Goal: Task Accomplishment & Management: Use online tool/utility

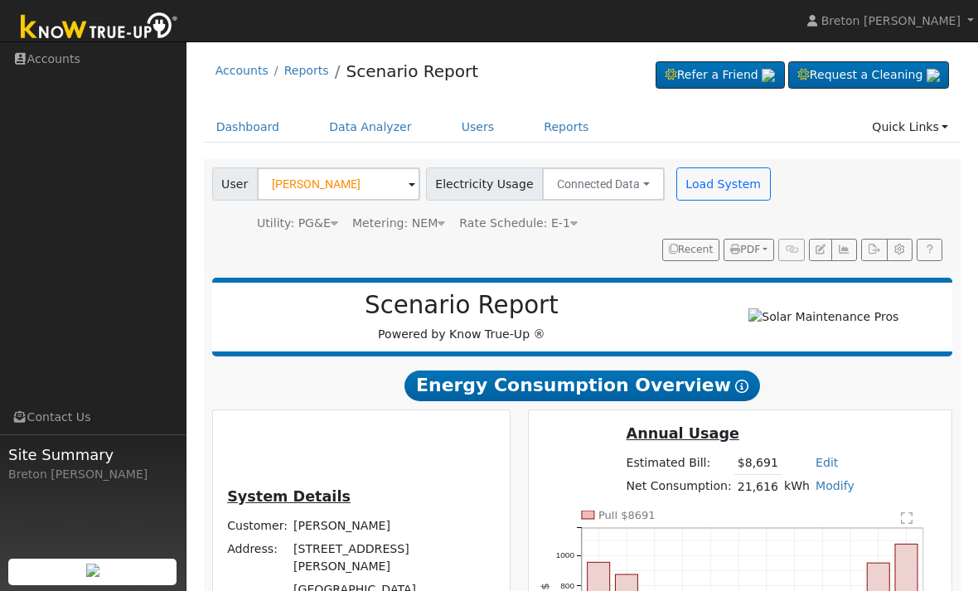
click at [234, 123] on link "Dashboard" at bounding box center [248, 127] width 89 height 31
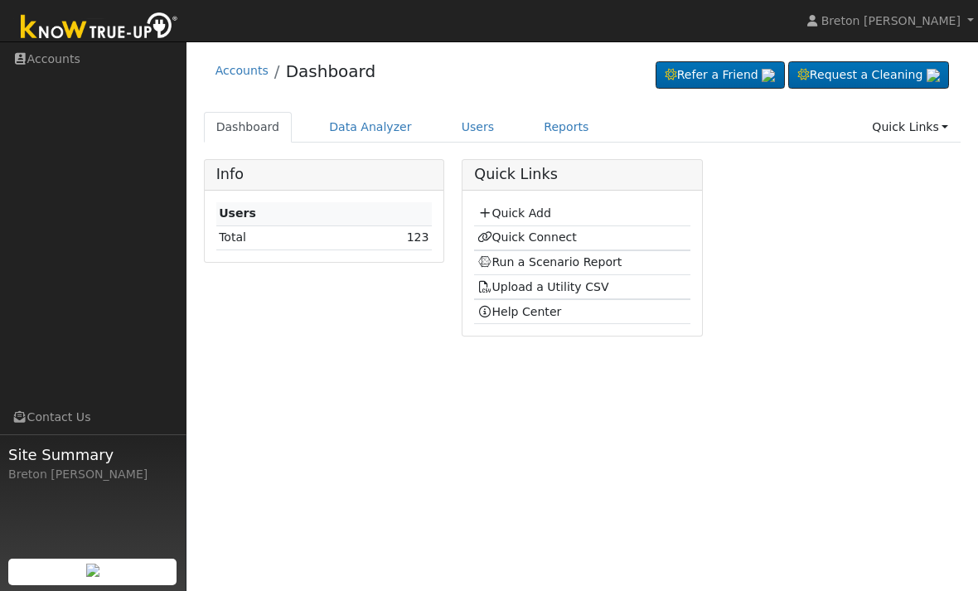
click at [555, 235] on link "Quick Connect" at bounding box center [526, 236] width 99 height 13
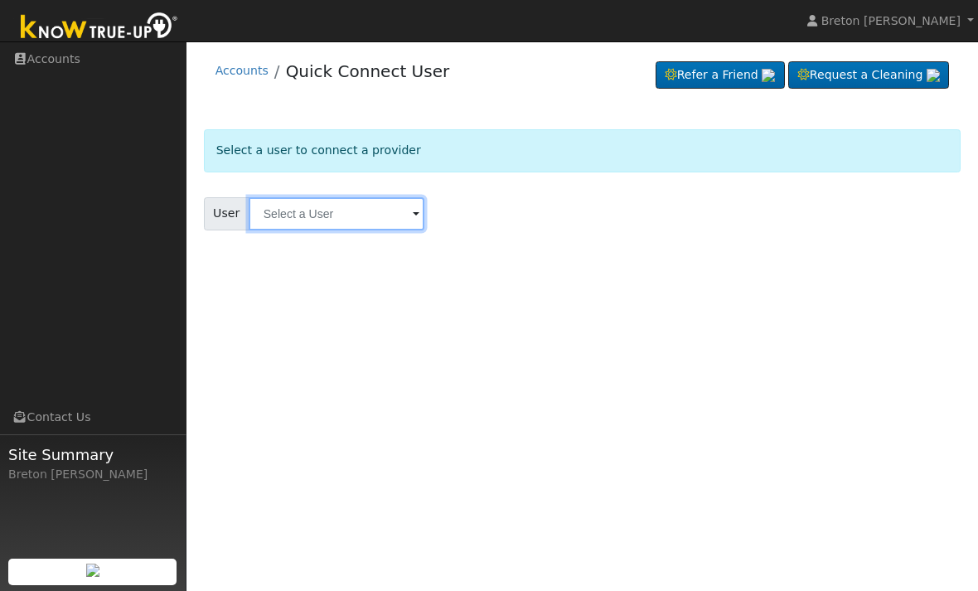
click at [276, 204] on input "text" at bounding box center [337, 213] width 176 height 33
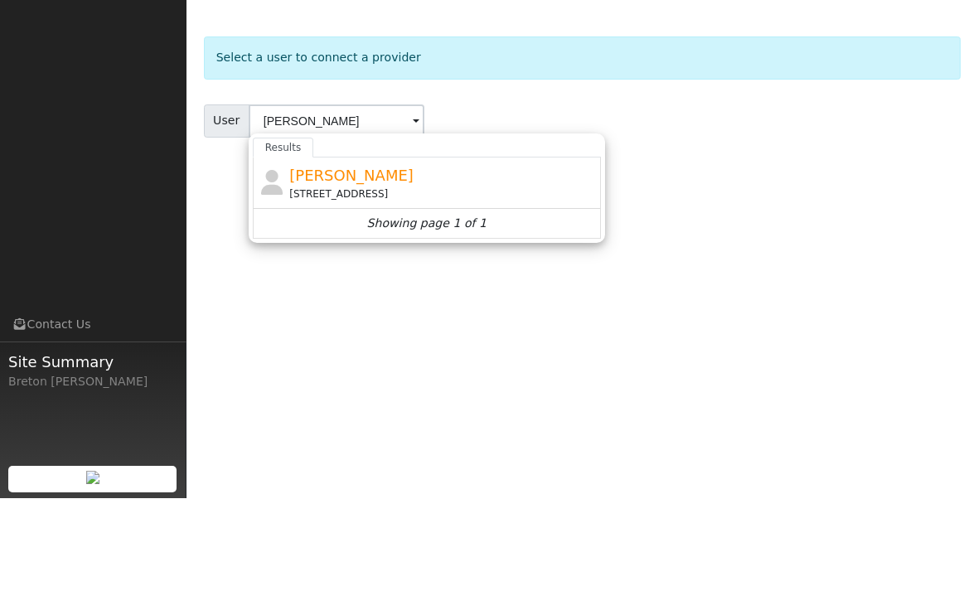
click at [310, 257] on div "Rick Avelar 1713 Pajaro Drive, Los Banos, CA 93635" at bounding box center [442, 275] width 307 height 37
type input "Rick Avelar"
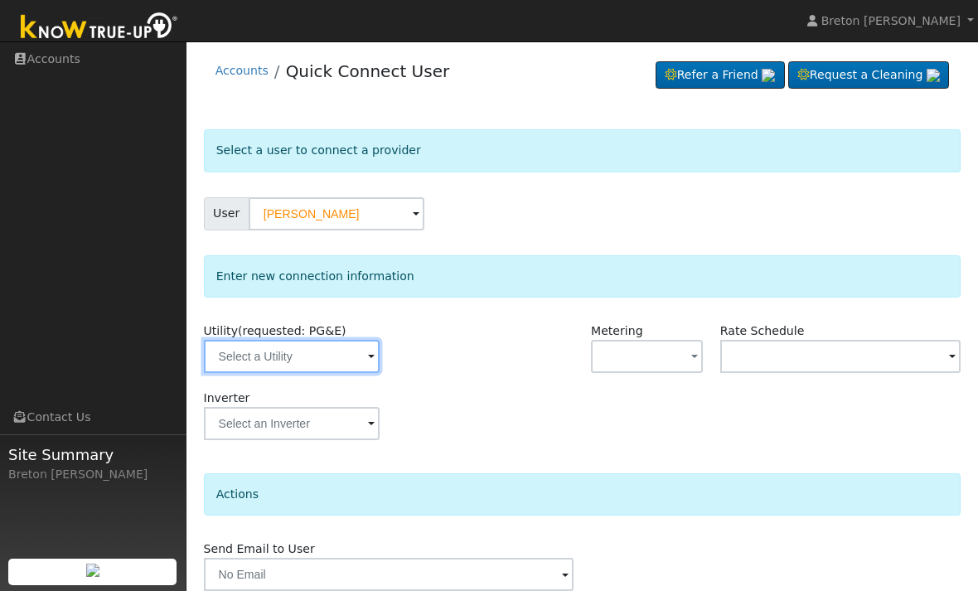
click at [263, 355] on input "text" at bounding box center [292, 356] width 176 height 33
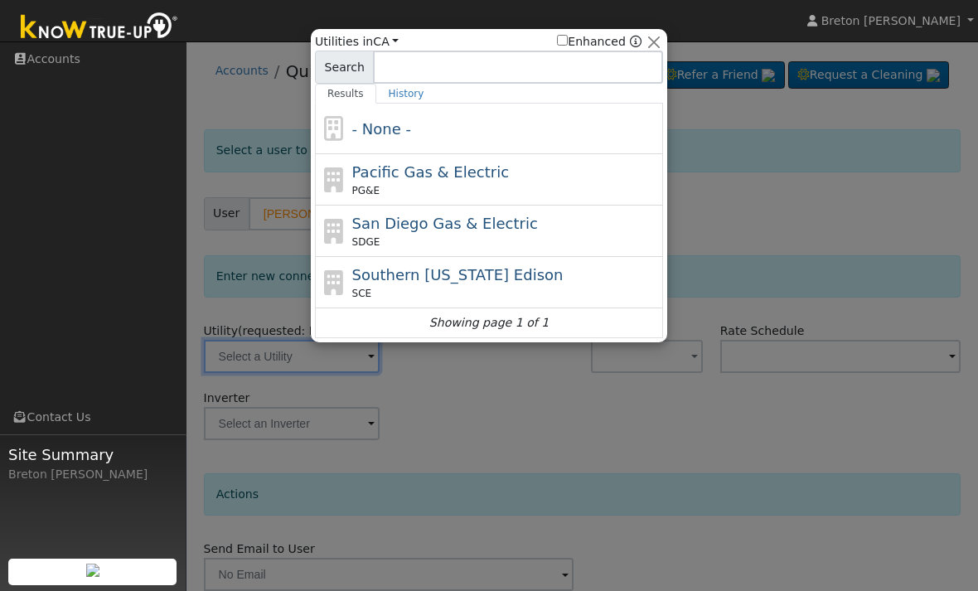
click at [511, 174] on div "Pacific Gas & Electric PG&E" at bounding box center [505, 179] width 307 height 37
type input "PG&E"
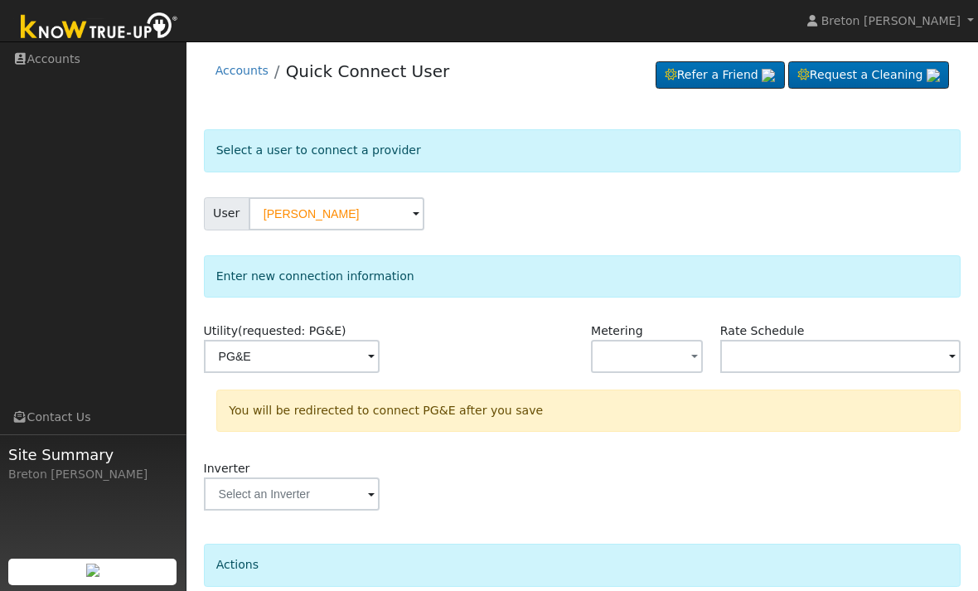
scroll to position [86, 0]
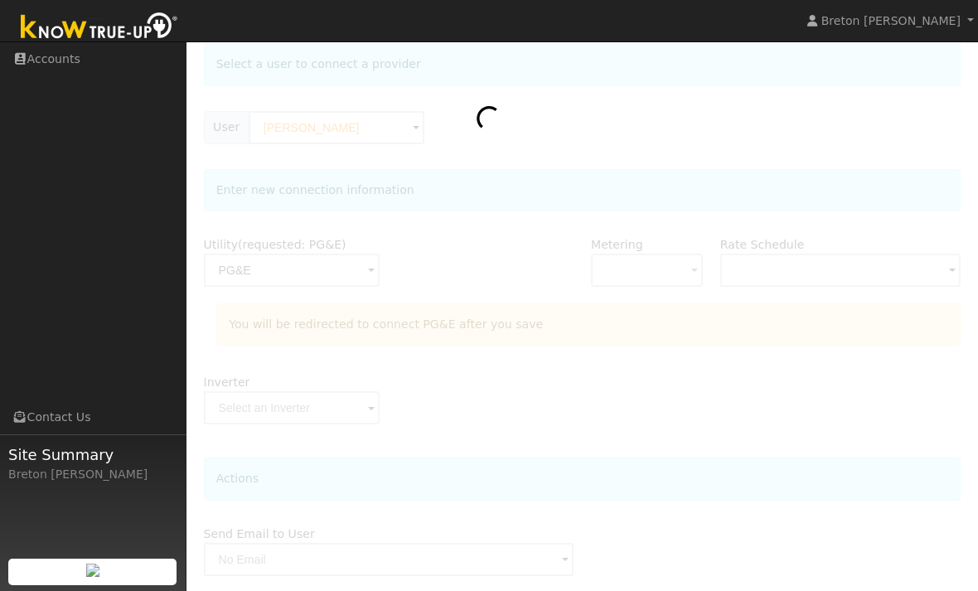
scroll to position [87, 0]
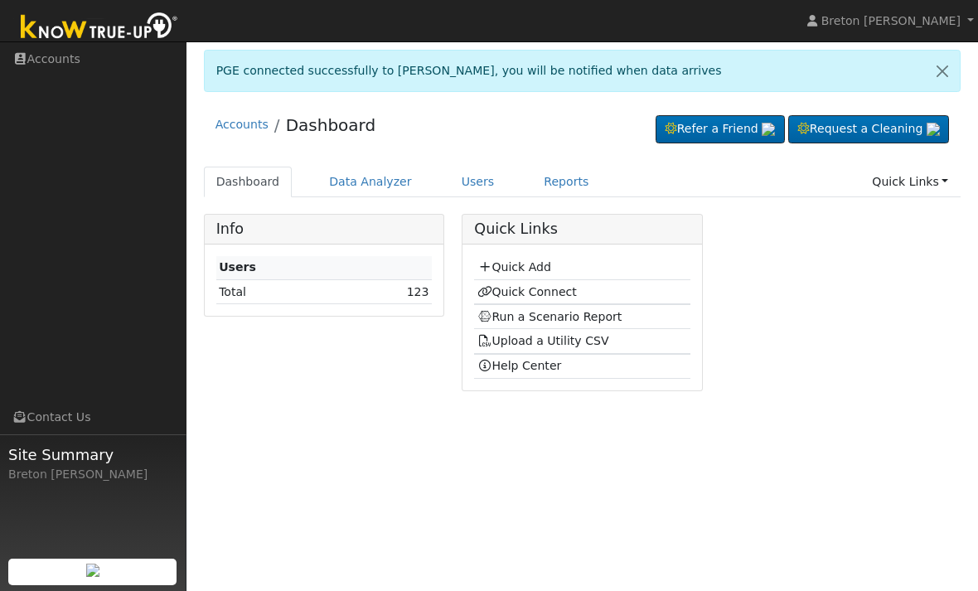
click at [551, 313] on link "Run a Scenario Report" at bounding box center [549, 316] width 145 height 13
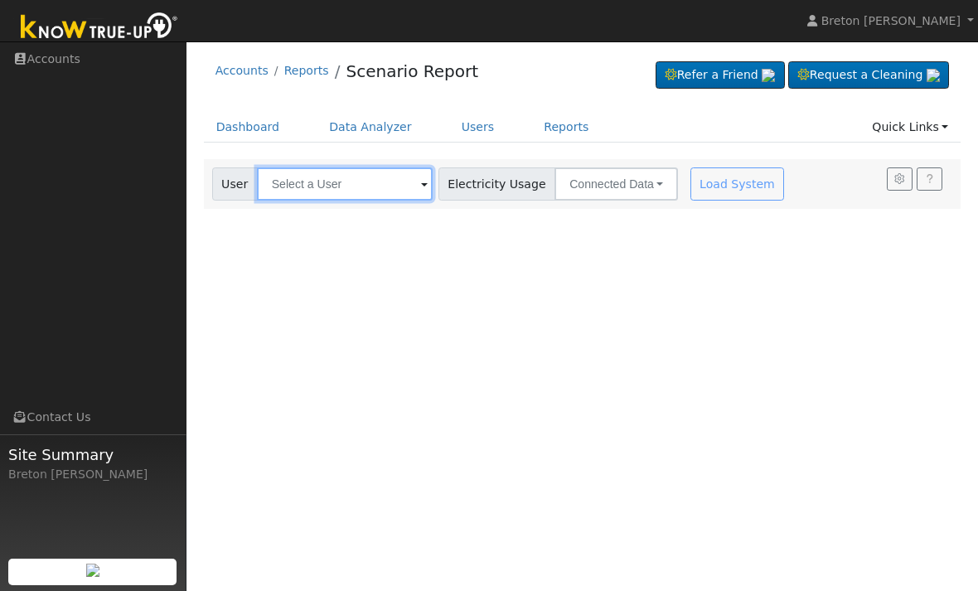
click at [313, 181] on input "text" at bounding box center [345, 183] width 176 height 33
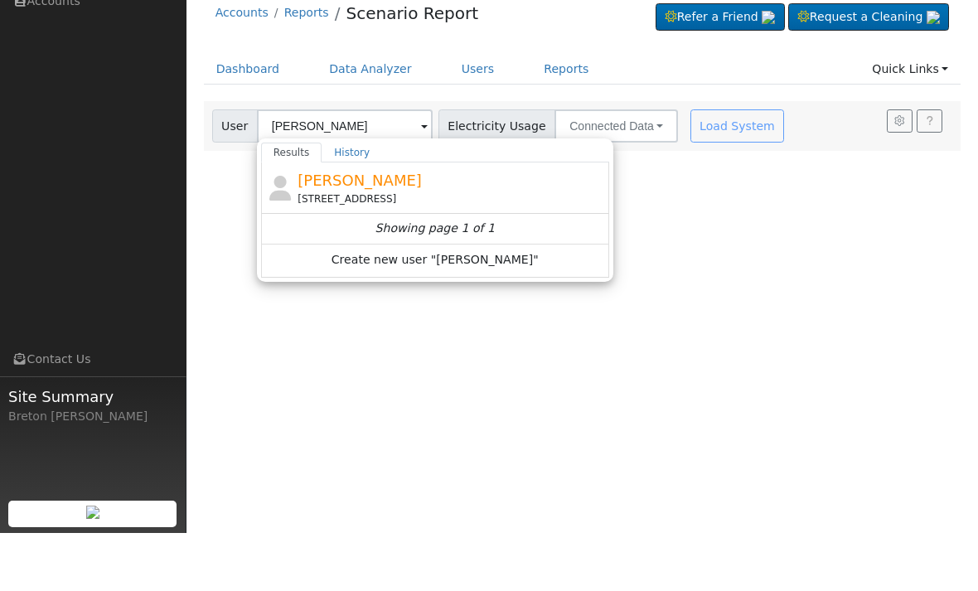
click at [419, 227] on div "[PERSON_NAME] [STREET_ADDRESS]" at bounding box center [450, 245] width 307 height 37
type input "[PERSON_NAME]"
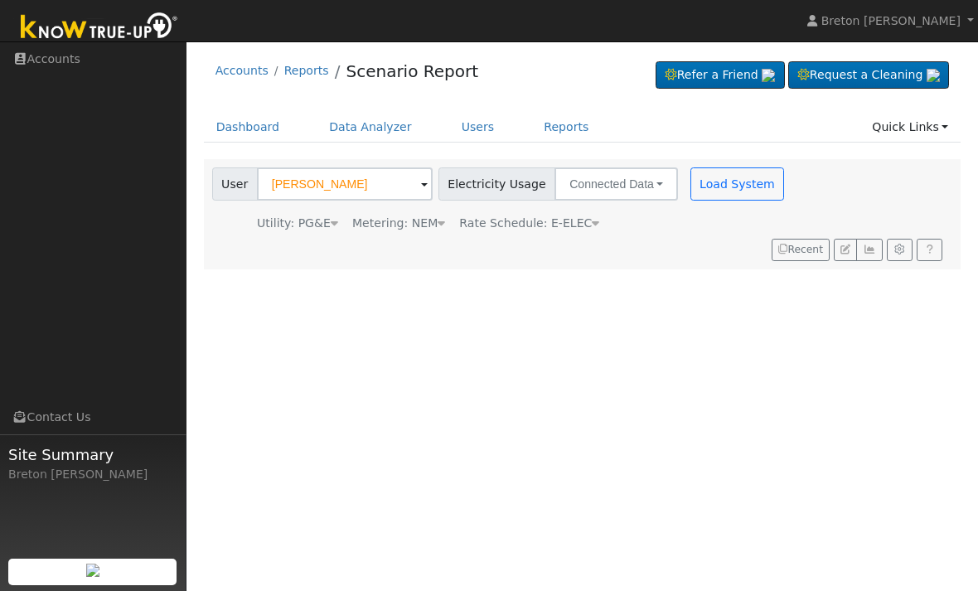
click at [577, 216] on span "Rate Schedule: E-ELEC" at bounding box center [529, 222] width 140 height 13
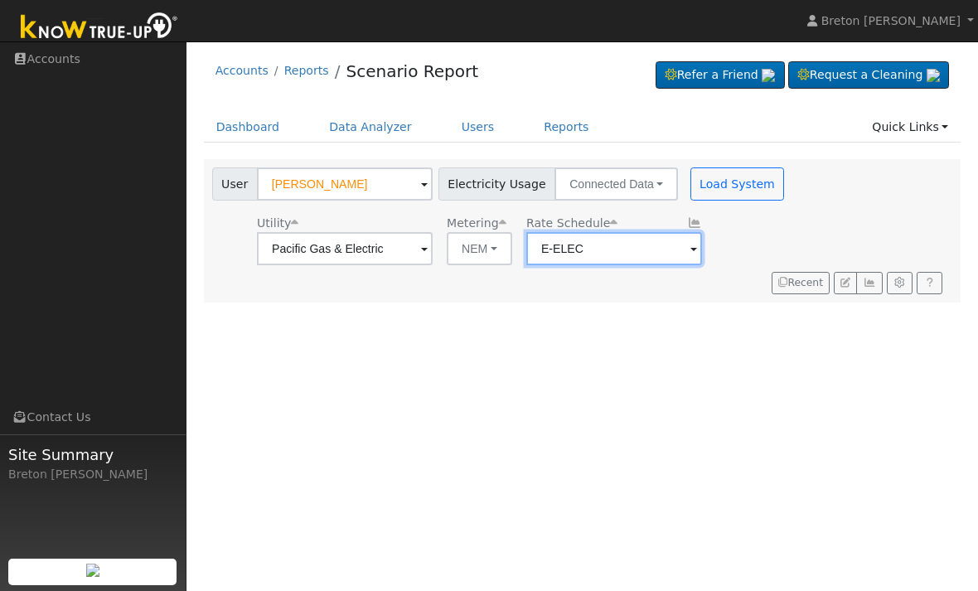
click at [432, 249] on input "E-ELEC" at bounding box center [345, 248] width 176 height 33
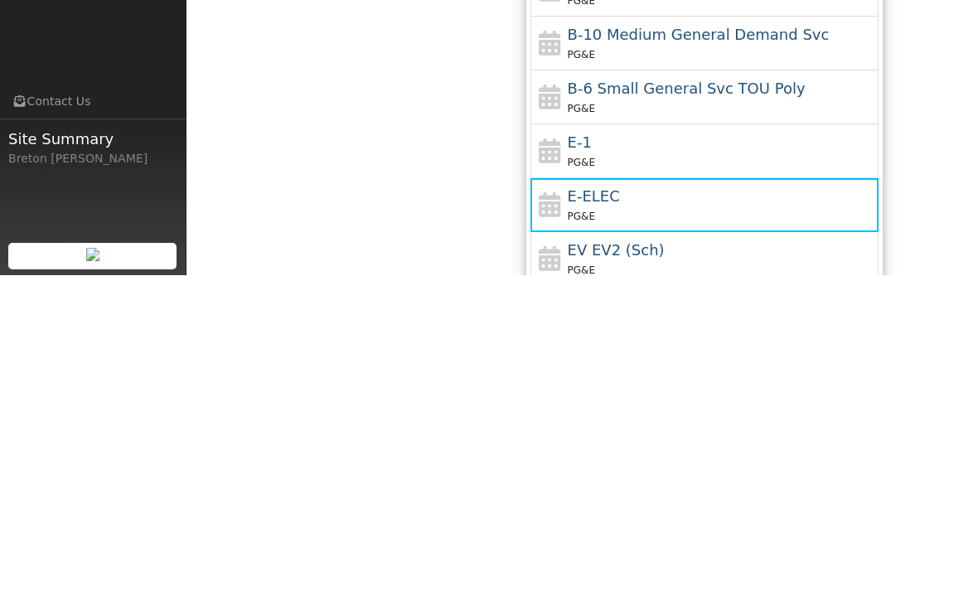
click at [568, 447] on div "E-1 PG&E" at bounding box center [721, 467] width 307 height 40
type input "E-1"
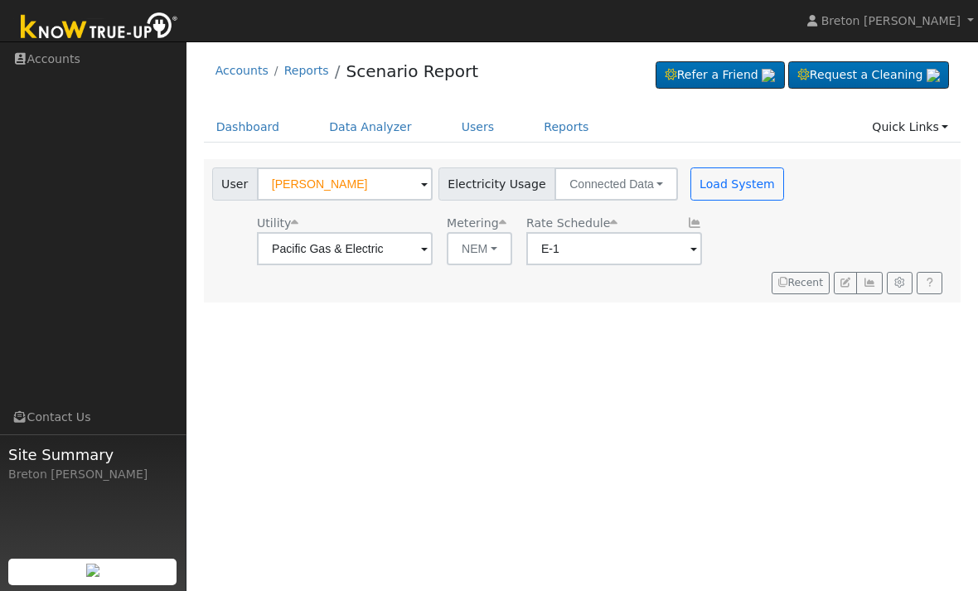
click at [690, 185] on button "Load System" at bounding box center [737, 183] width 94 height 33
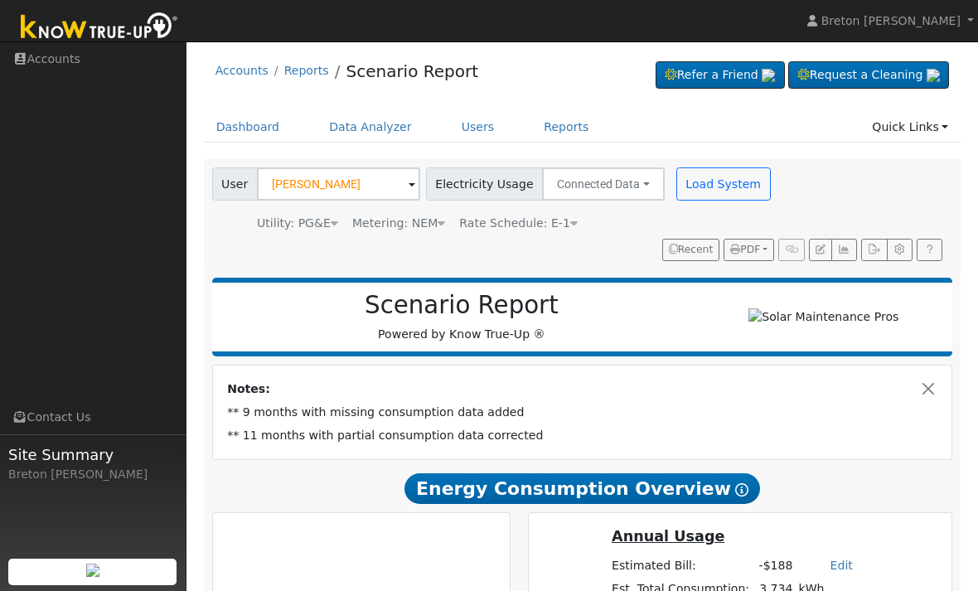
click at [706, 179] on button "Load System" at bounding box center [723, 183] width 94 height 33
click at [850, 247] on icon "button" at bounding box center [844, 249] width 12 height 10
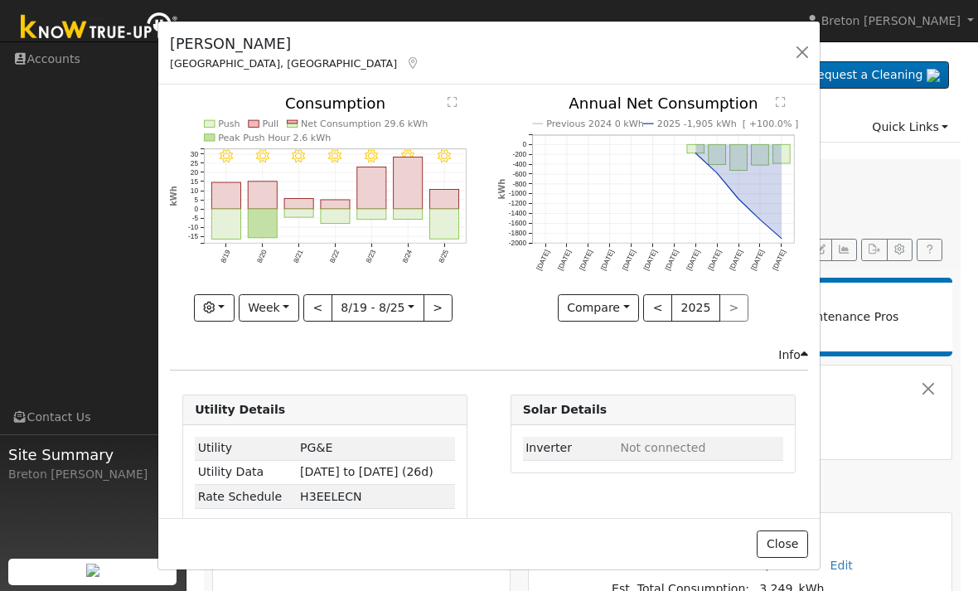
click at [806, 51] on button "button" at bounding box center [801, 52] width 23 height 23
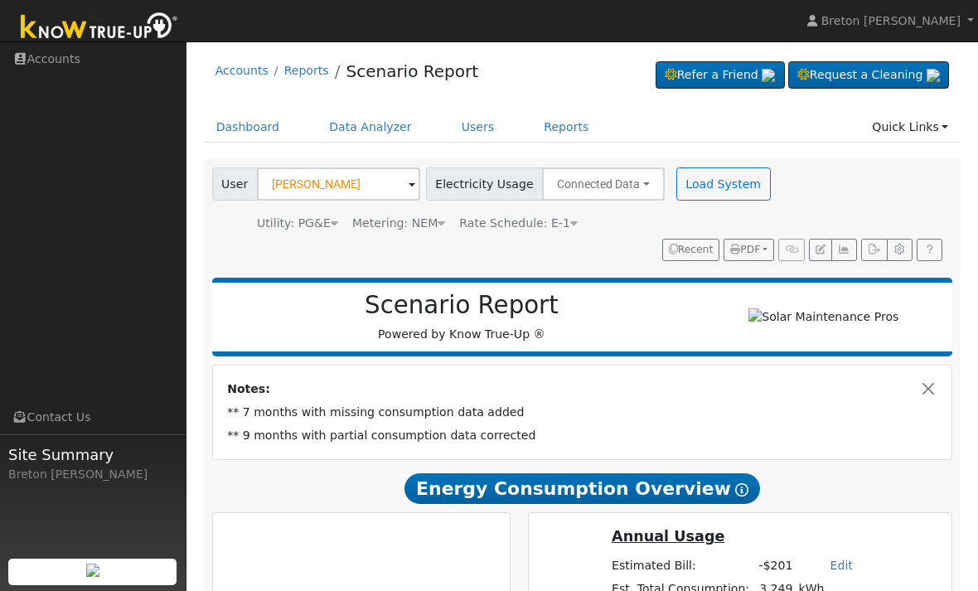
click at [721, 186] on button "Load System" at bounding box center [723, 183] width 94 height 33
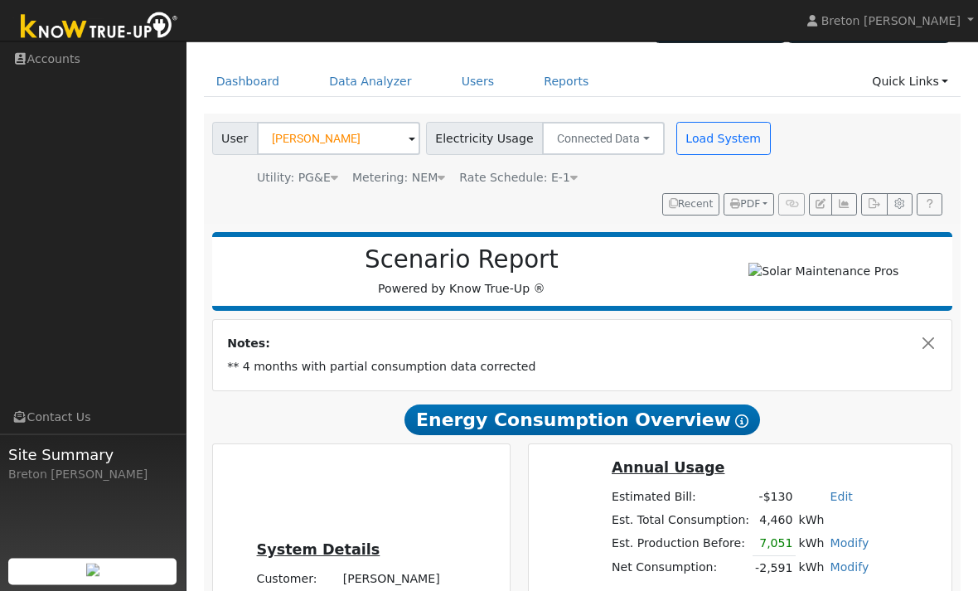
scroll to position [46, 0]
click at [702, 132] on button "Load System" at bounding box center [723, 138] width 94 height 33
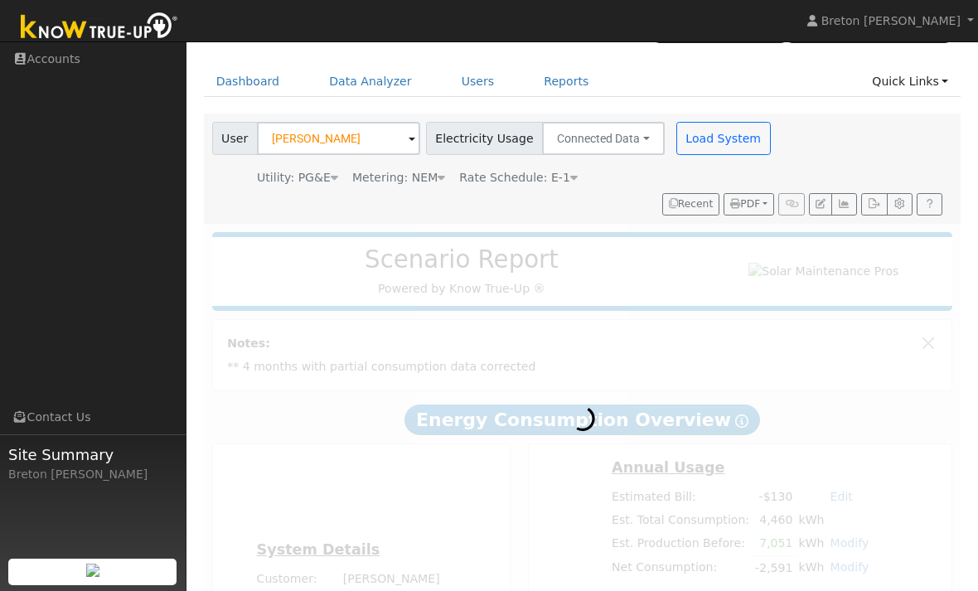
radio input "true"
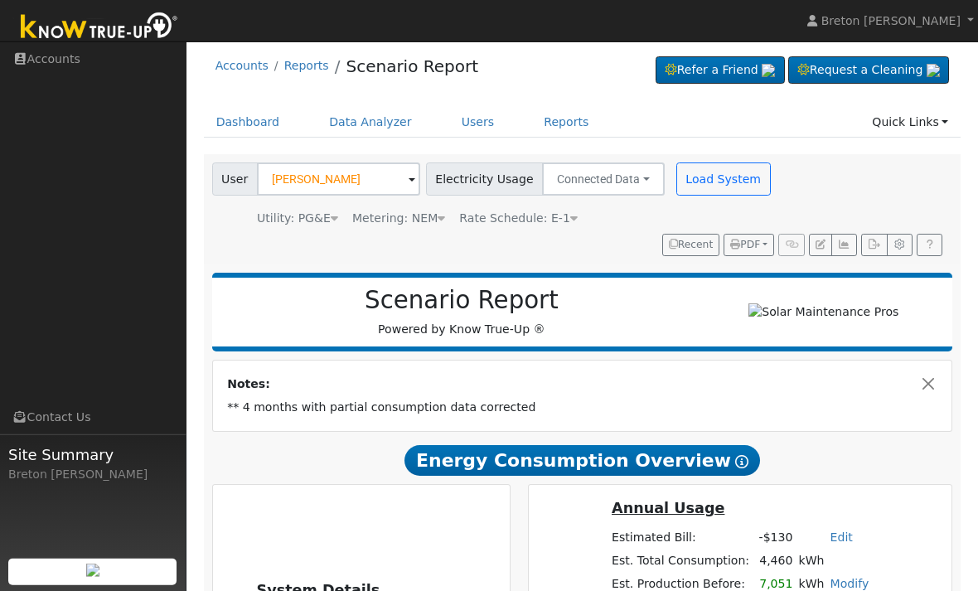
scroll to position [34, 0]
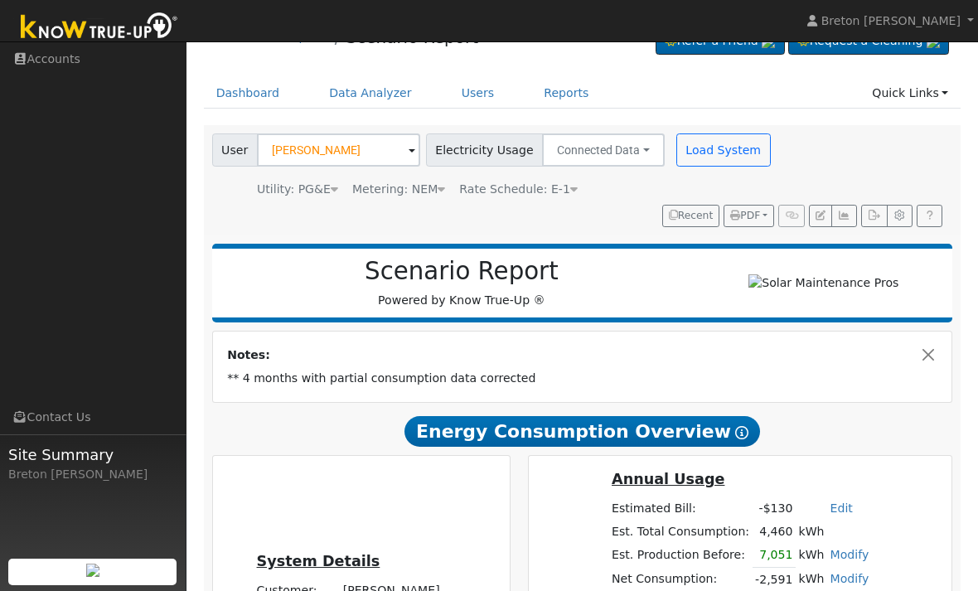
click at [848, 220] on button "button" at bounding box center [844, 216] width 26 height 23
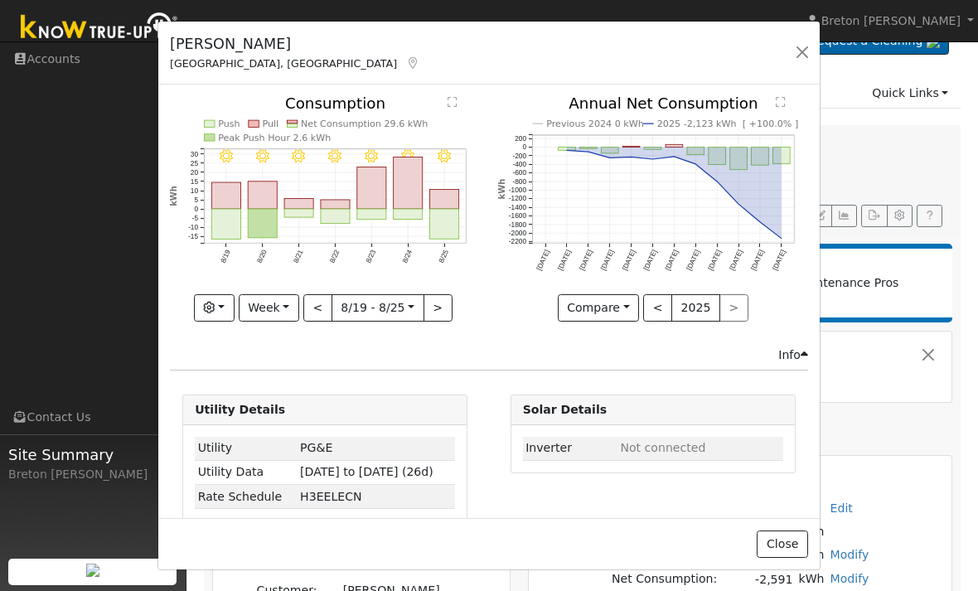
click at [286, 304] on button "Week" at bounding box center [269, 308] width 60 height 28
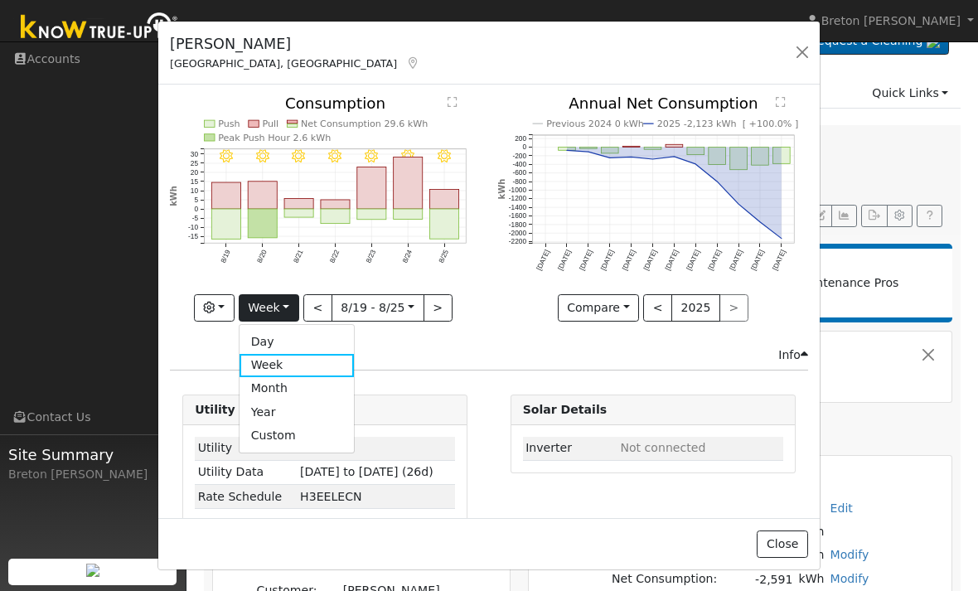
click at [314, 406] on link "Year" at bounding box center [296, 411] width 115 height 23
type input "[DATE]"
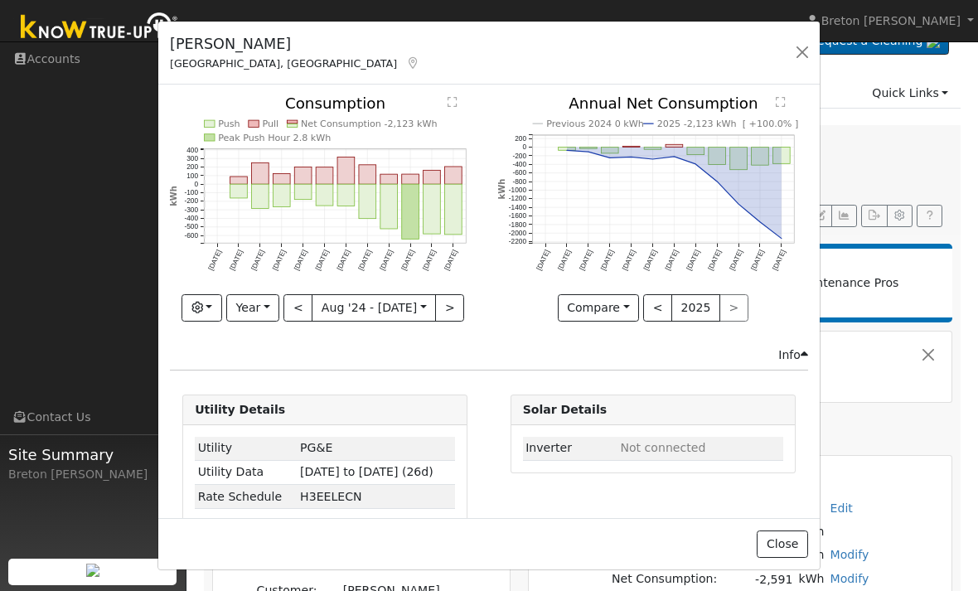
click at [664, 316] on button "<" at bounding box center [657, 308] width 29 height 28
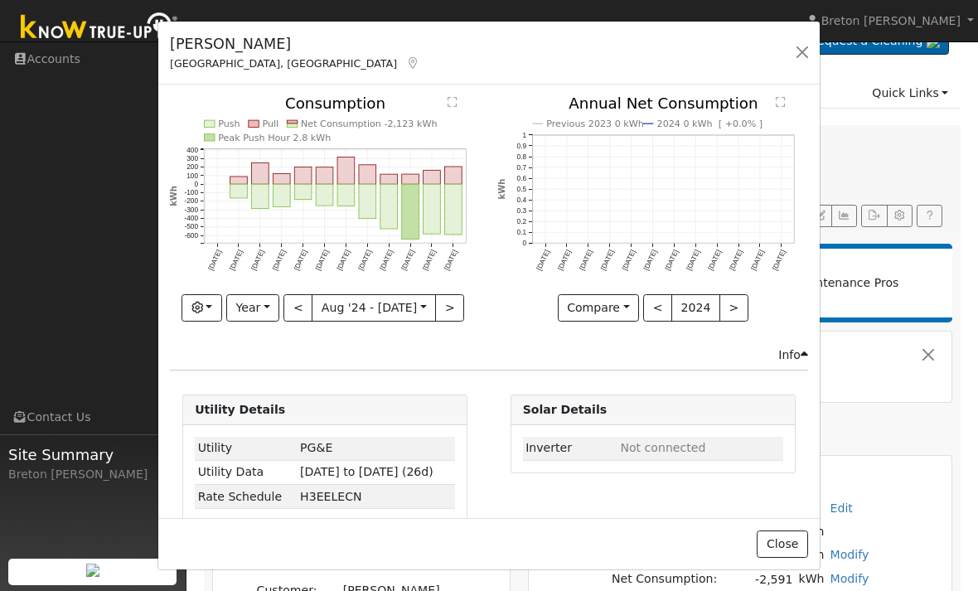
click at [736, 302] on button ">" at bounding box center [733, 308] width 29 height 28
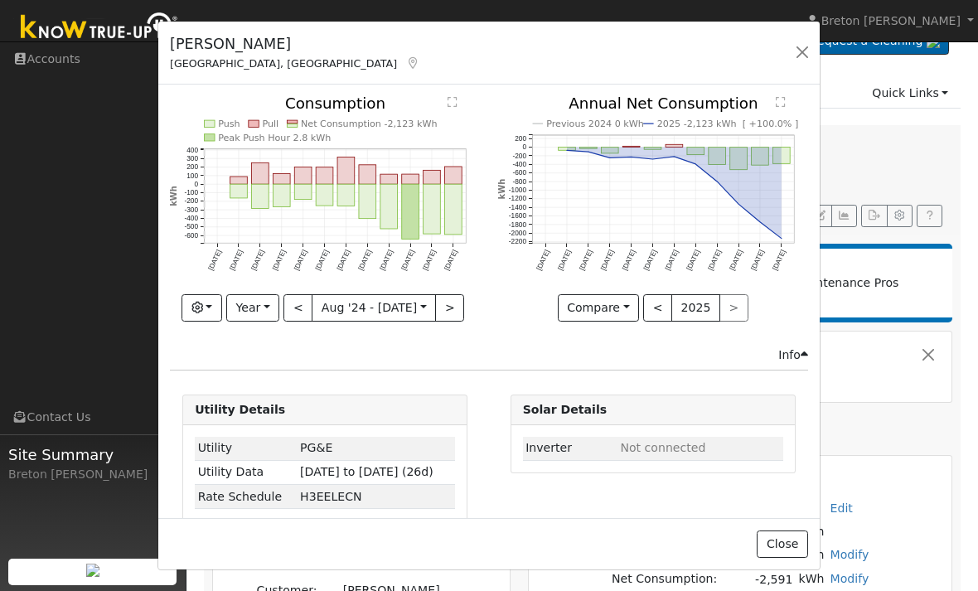
click at [736, 301] on div "< 2025 >" at bounding box center [695, 308] width 105 height 28
click at [802, 46] on button "button" at bounding box center [801, 52] width 23 height 23
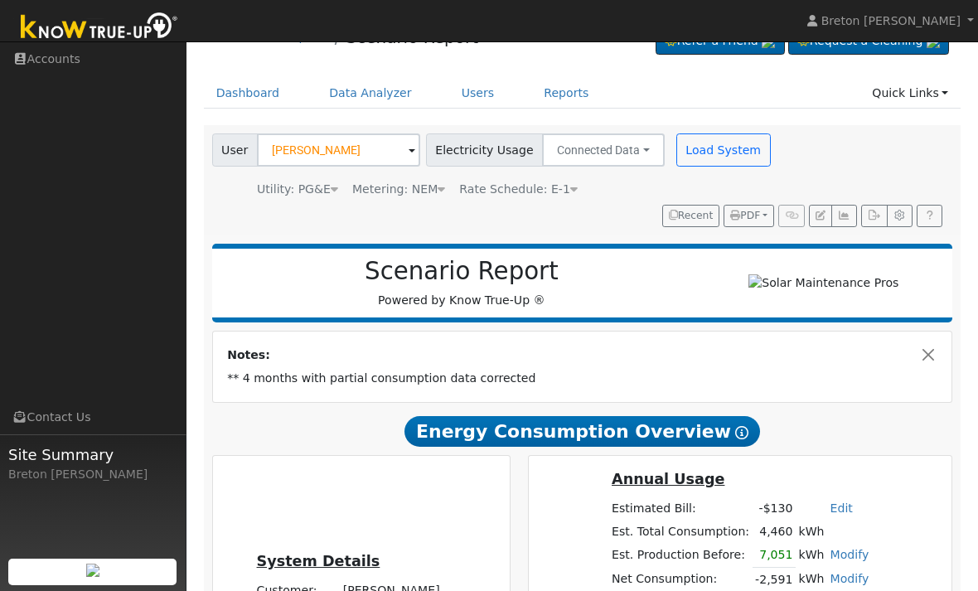
click at [570, 188] on icon at bounding box center [573, 189] width 7 height 12
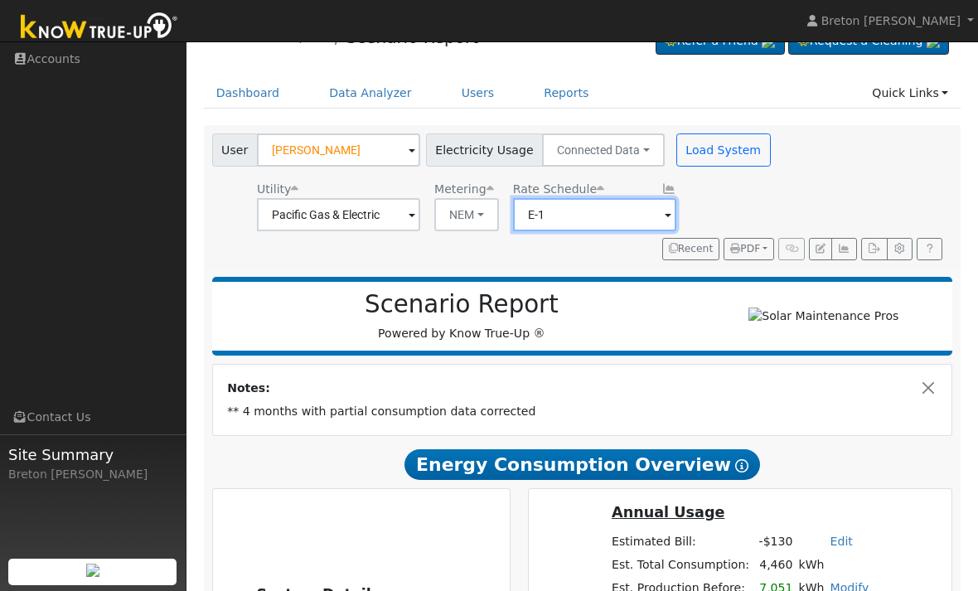
click at [420, 211] on input "E-1" at bounding box center [338, 214] width 163 height 33
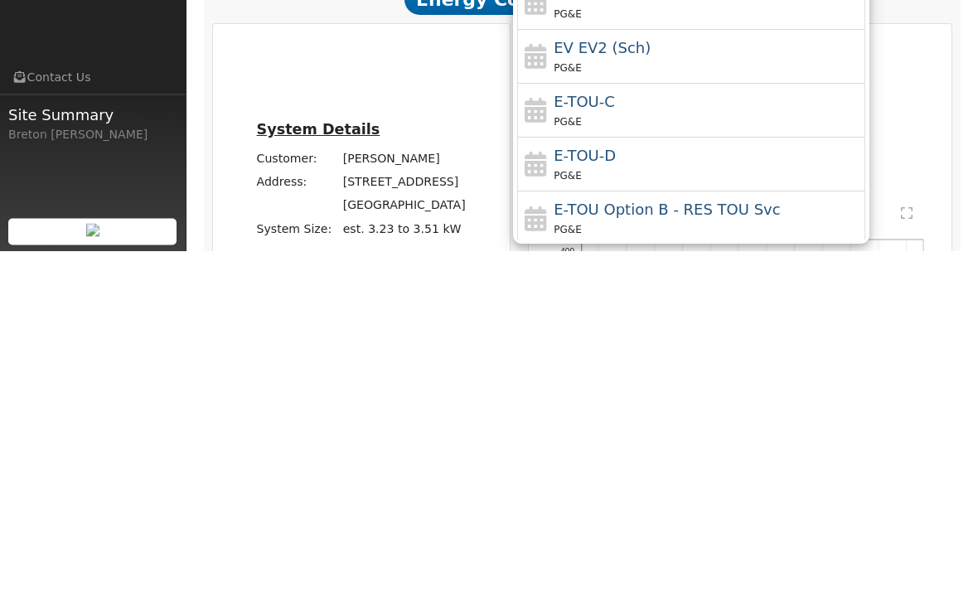
scroll to position [142, 0]
click at [717, 456] on div "PG&E" at bounding box center [706, 464] width 307 height 17
type input "E-TOU-C"
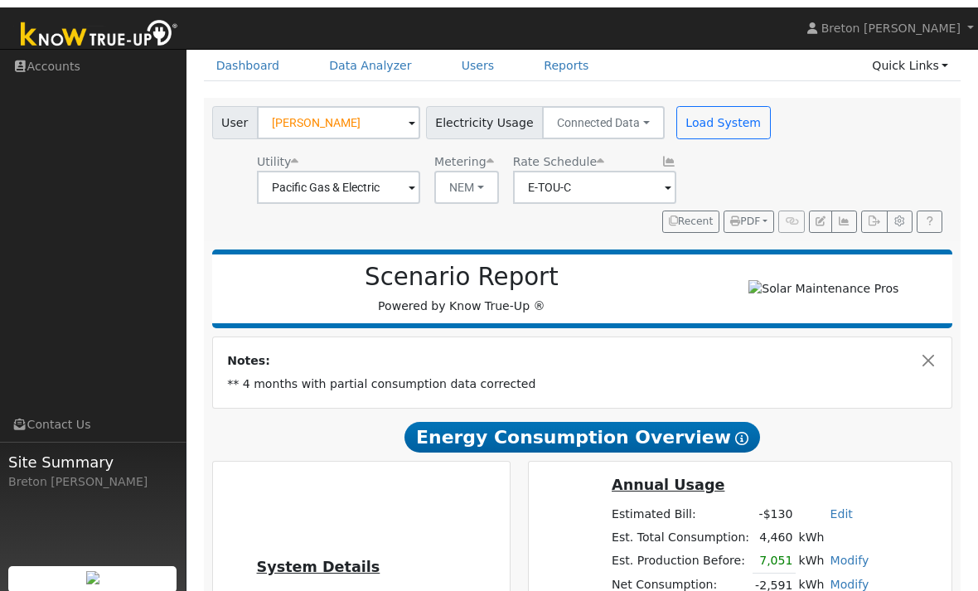
scroll to position [61, 0]
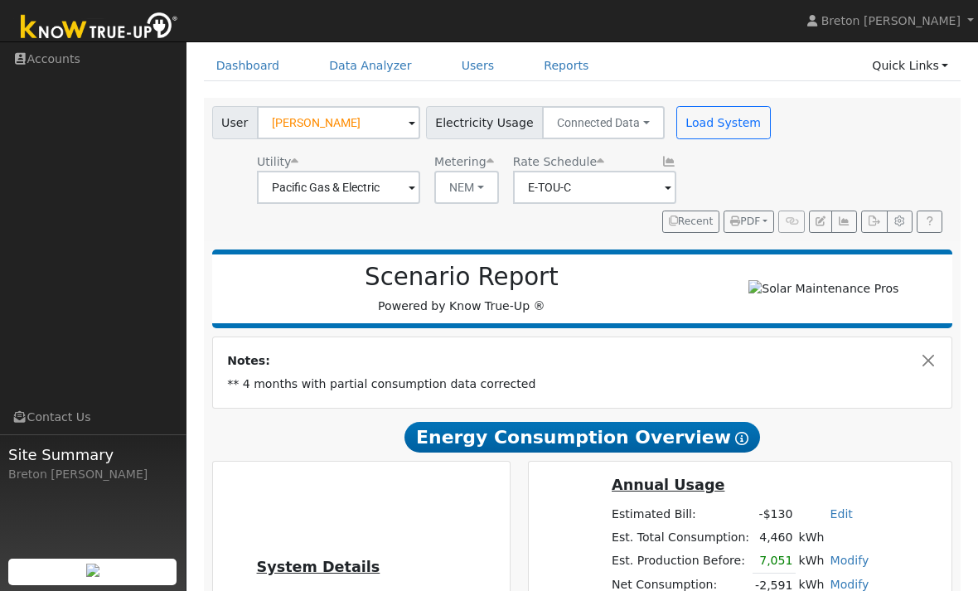
click at [696, 111] on button "Load System" at bounding box center [723, 122] width 94 height 33
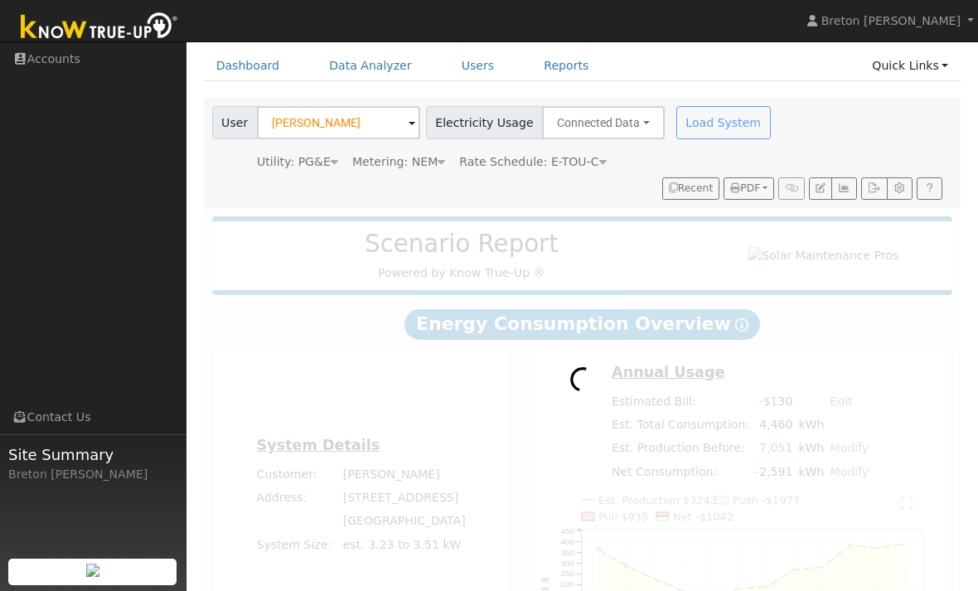
radio input "true"
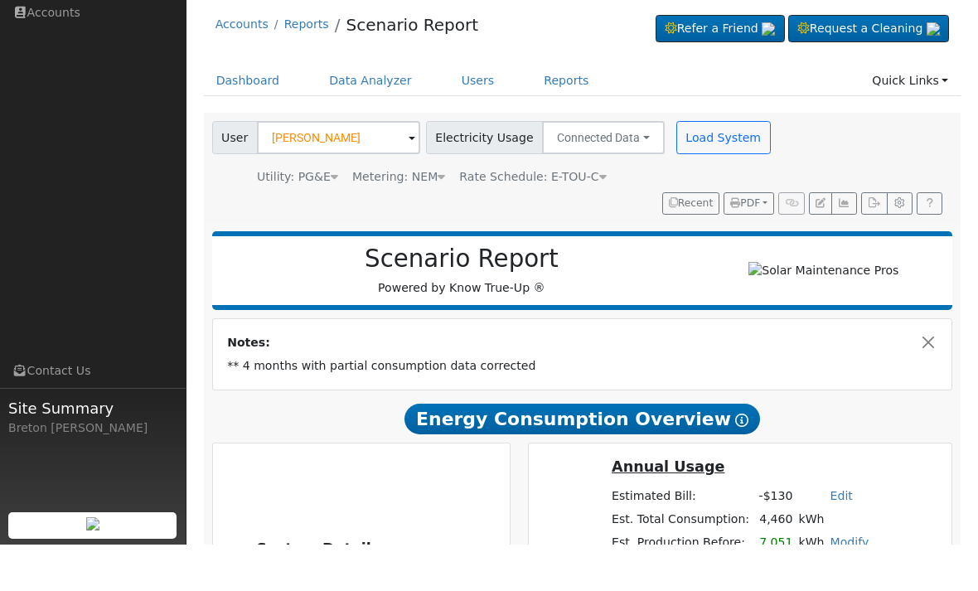
scroll to position [50, 0]
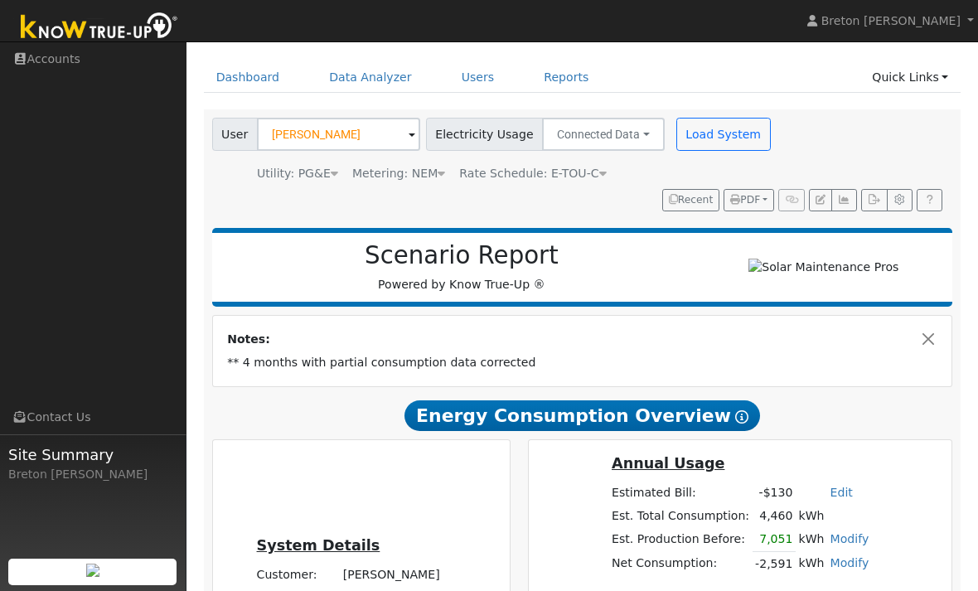
click at [855, 193] on button "button" at bounding box center [844, 200] width 26 height 23
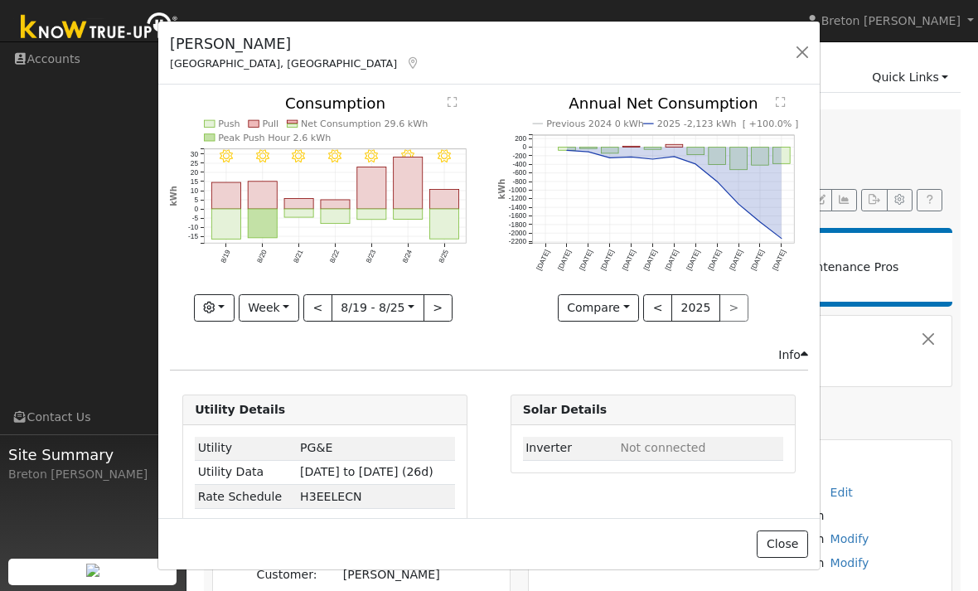
click at [799, 52] on button "button" at bounding box center [801, 52] width 23 height 23
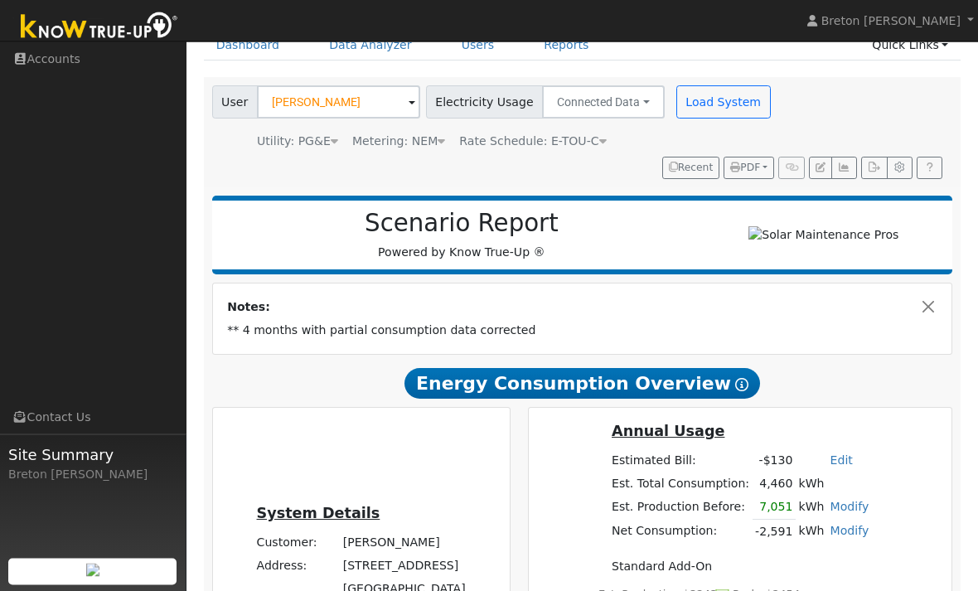
scroll to position [81, 0]
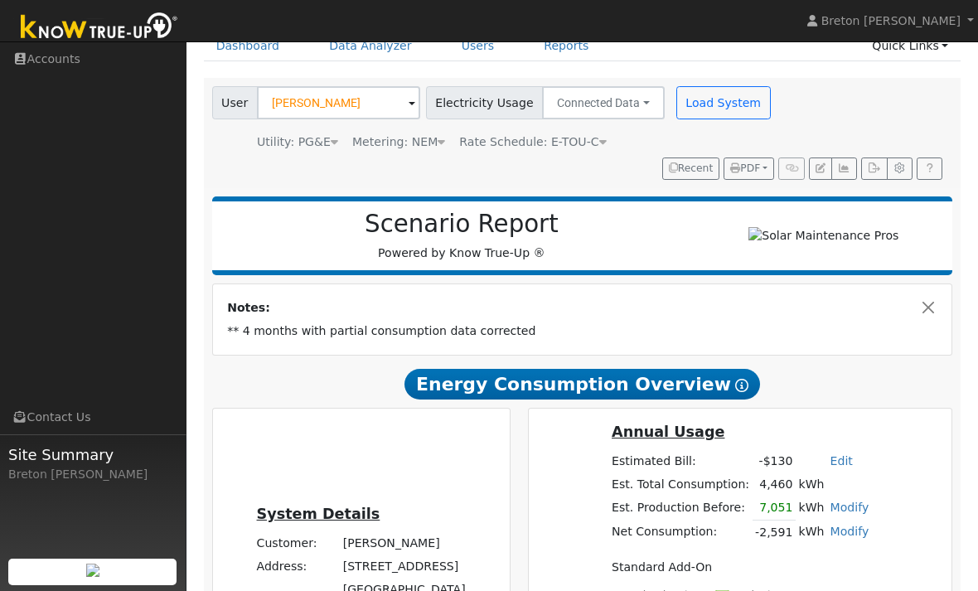
click at [853, 167] on button "button" at bounding box center [844, 168] width 26 height 23
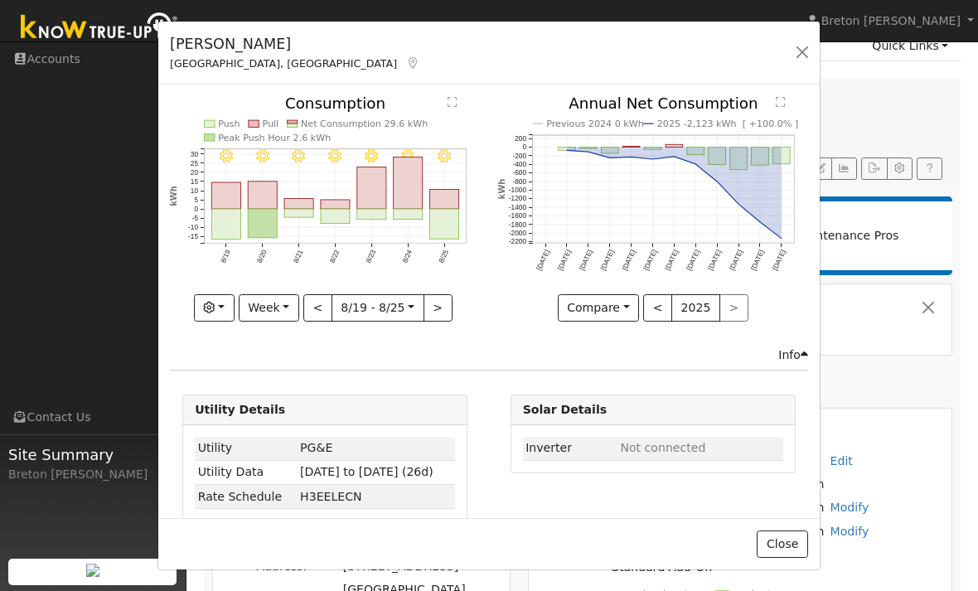
click at [293, 304] on button "Week" at bounding box center [269, 308] width 60 height 28
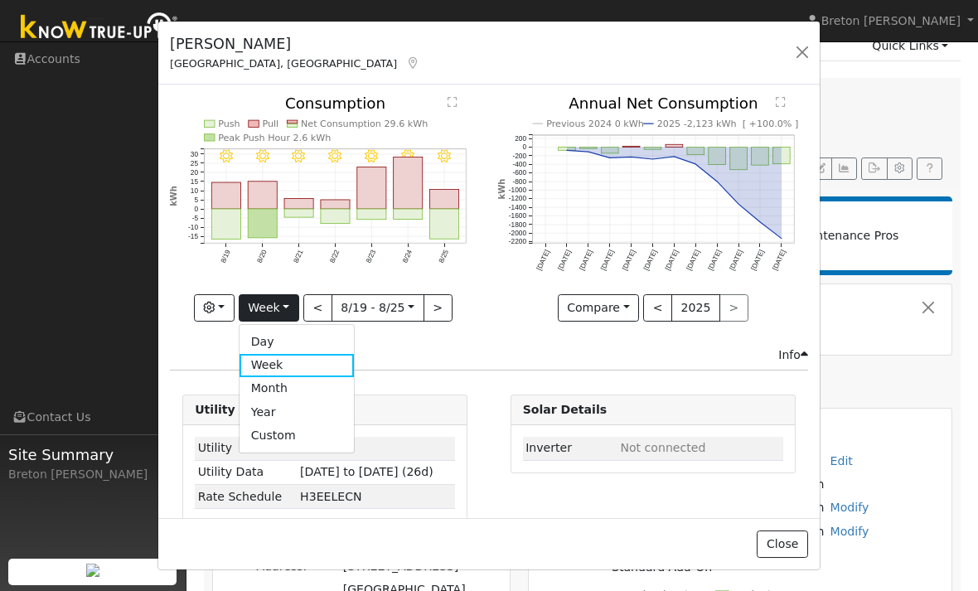
click at [316, 341] on link "Day" at bounding box center [296, 342] width 115 height 23
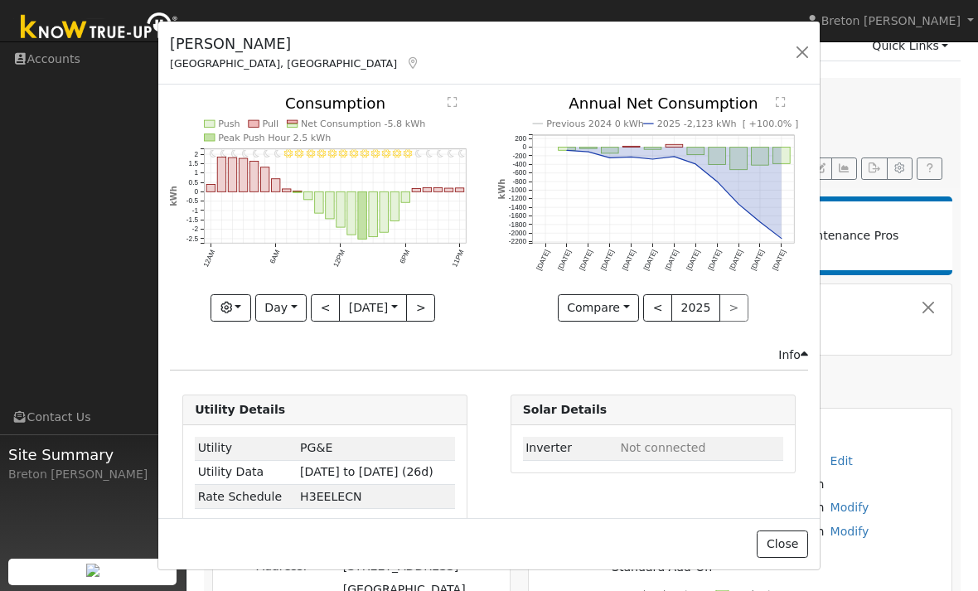
click at [433, 307] on button ">" at bounding box center [420, 308] width 29 height 28
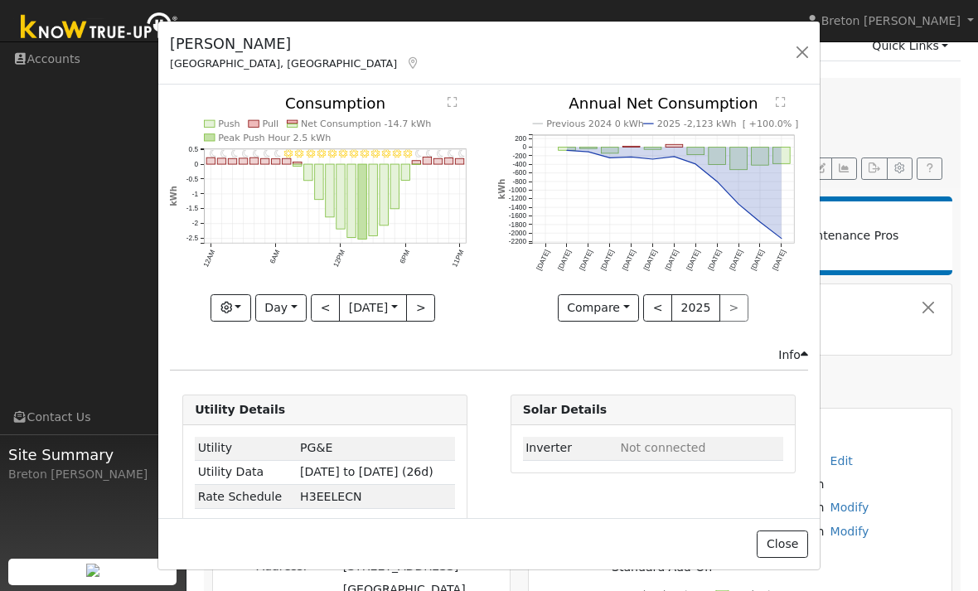
click at [434, 301] on button ">" at bounding box center [420, 308] width 29 height 28
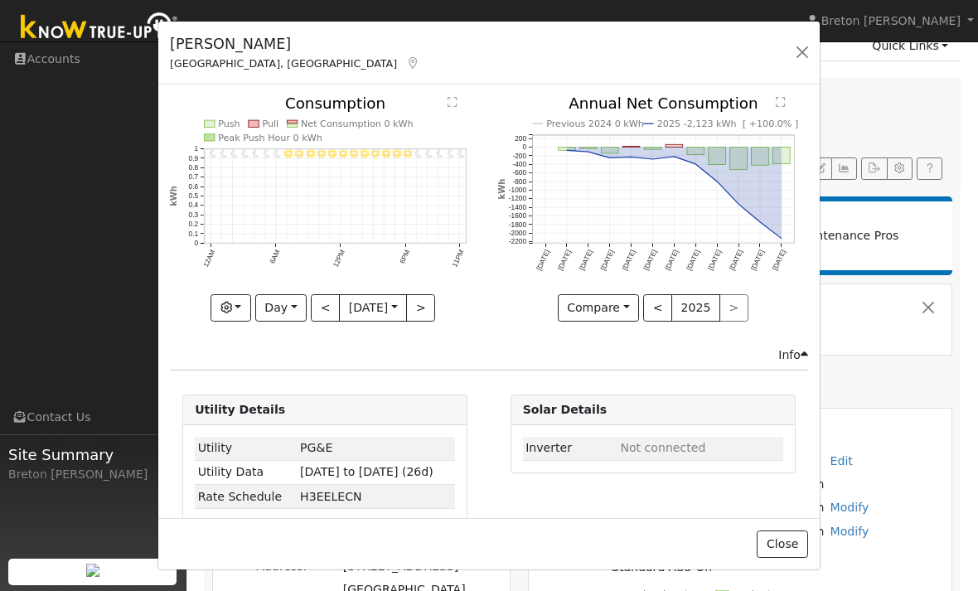
click at [324, 307] on button "<" at bounding box center [325, 308] width 29 height 28
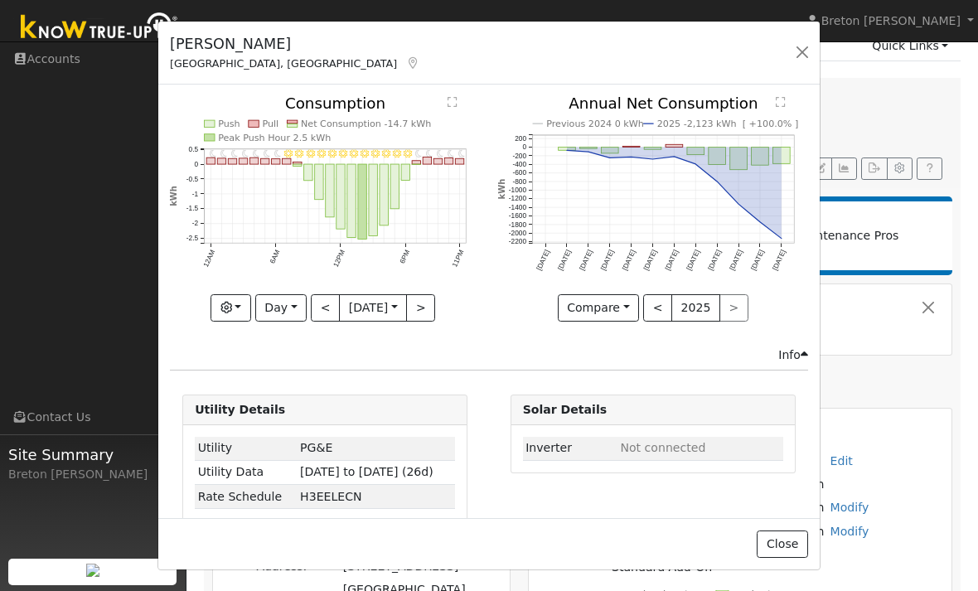
click at [323, 314] on button "<" at bounding box center [325, 308] width 29 height 28
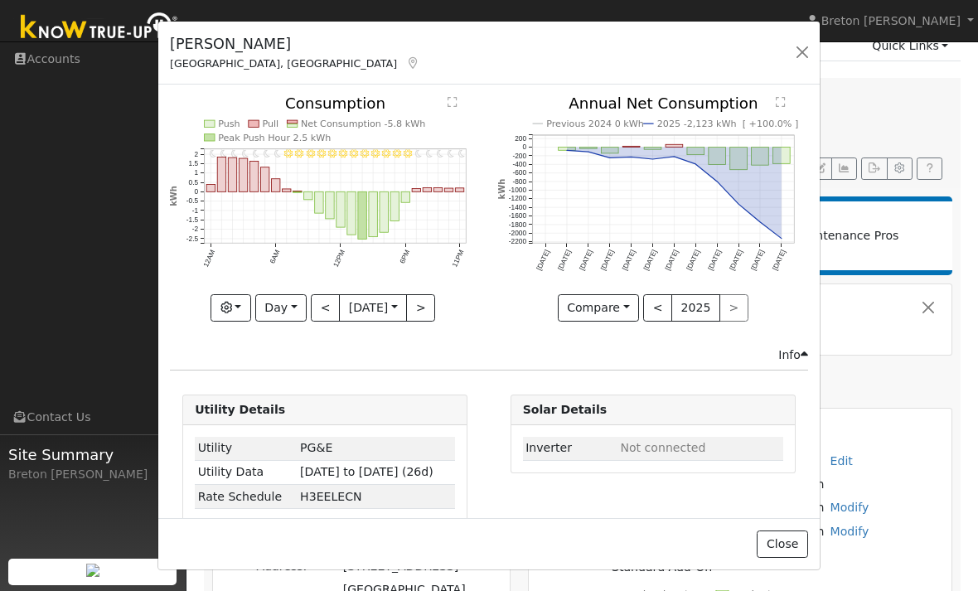
click at [322, 312] on button "<" at bounding box center [325, 308] width 29 height 28
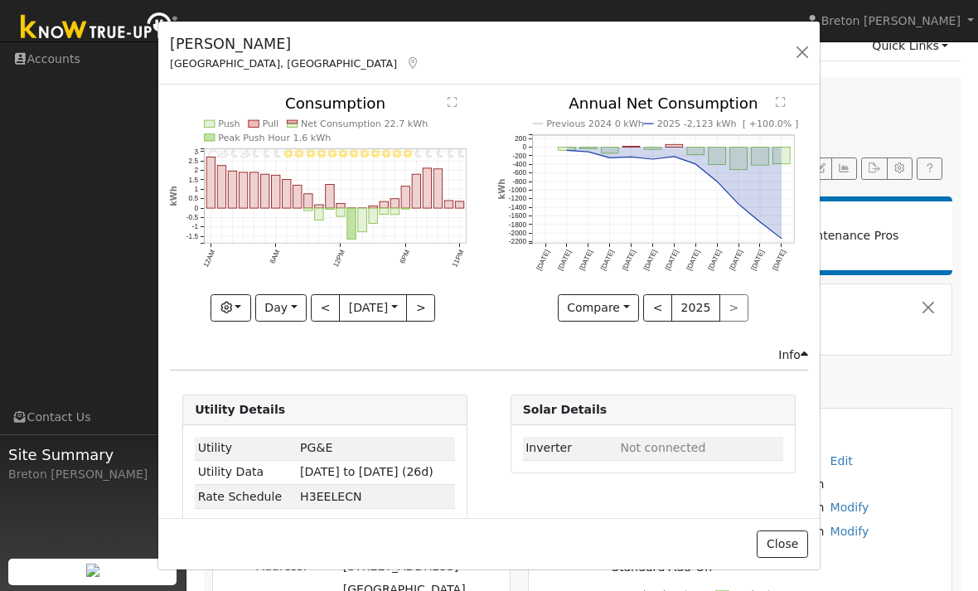
click at [321, 309] on button "<" at bounding box center [325, 308] width 29 height 28
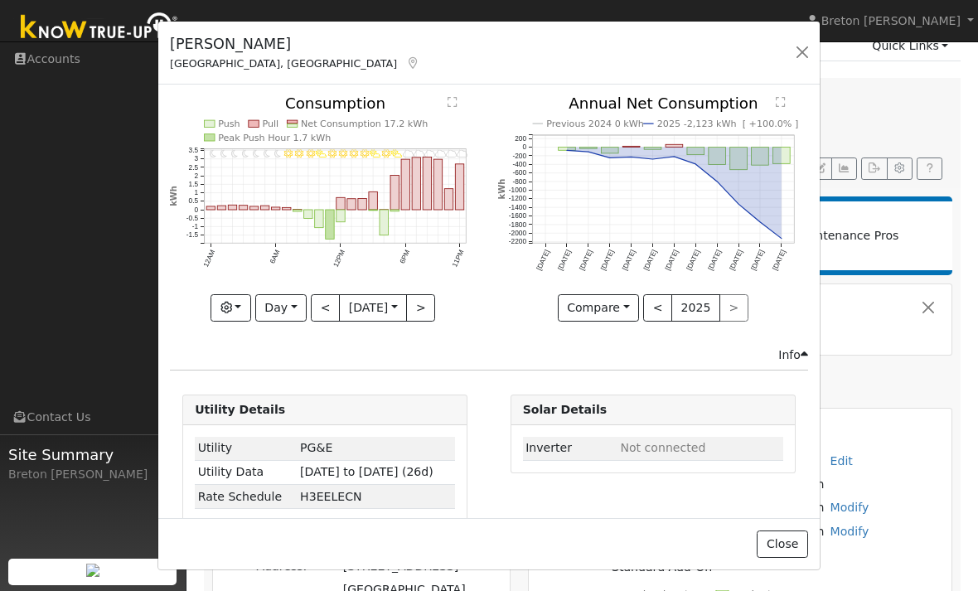
click at [324, 314] on button "<" at bounding box center [325, 308] width 29 height 28
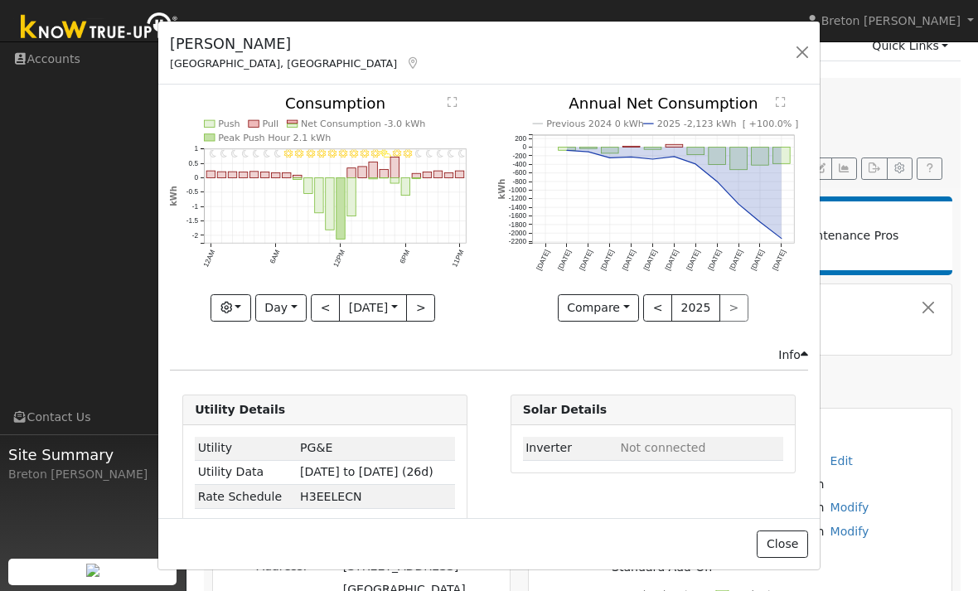
click at [324, 314] on button "<" at bounding box center [325, 308] width 29 height 28
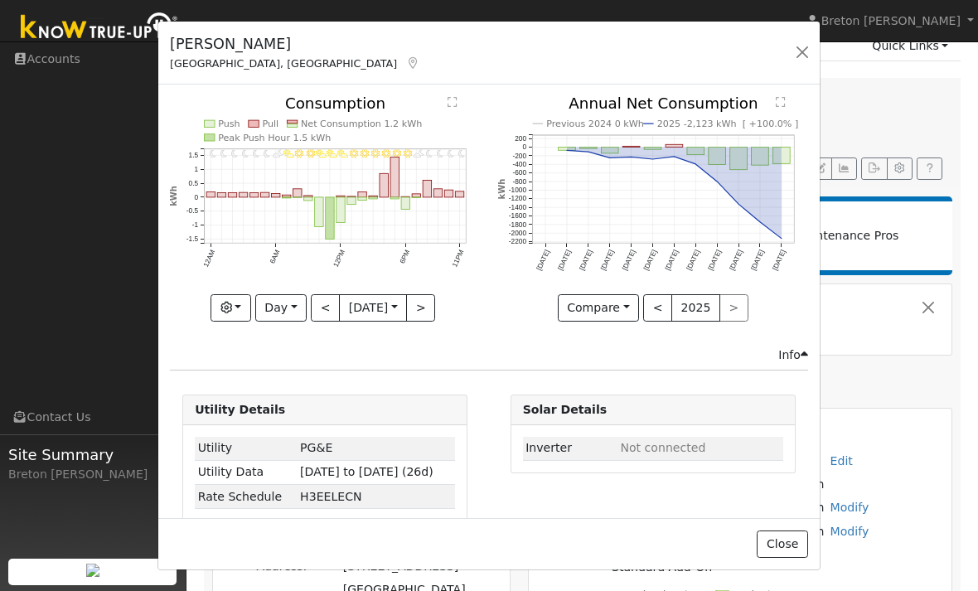
click at [326, 310] on button "<" at bounding box center [325, 308] width 29 height 28
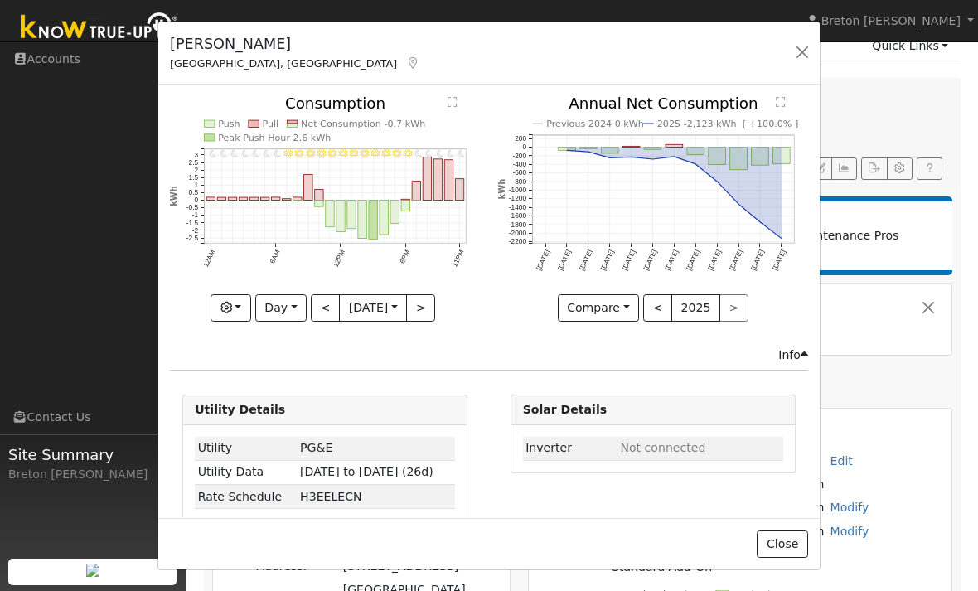
click at [323, 304] on button "<" at bounding box center [325, 308] width 29 height 28
click at [324, 310] on button "<" at bounding box center [325, 308] width 29 height 28
click at [294, 311] on button "Day" at bounding box center [280, 308] width 51 height 28
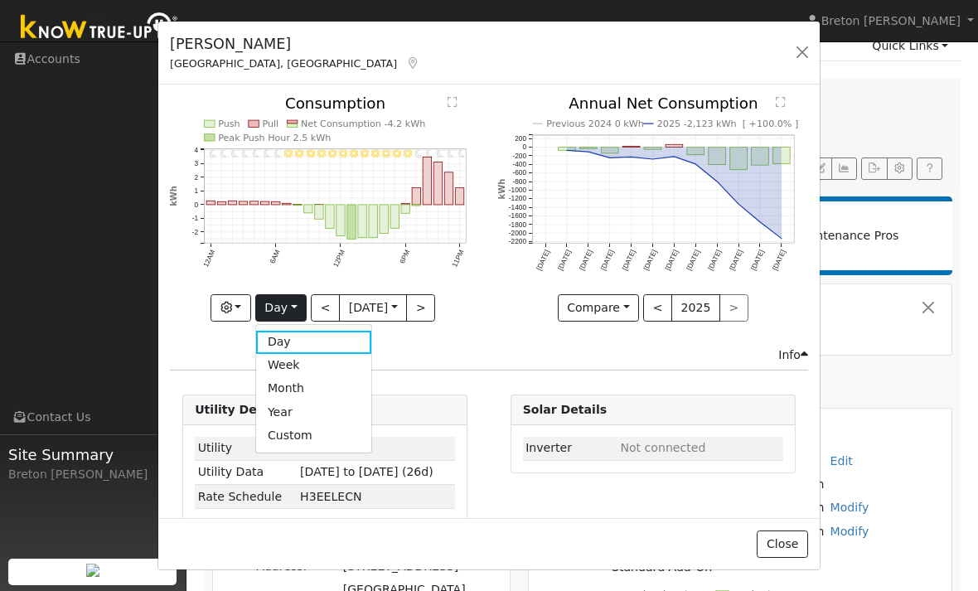
click at [324, 410] on link "Year" at bounding box center [313, 411] width 115 height 23
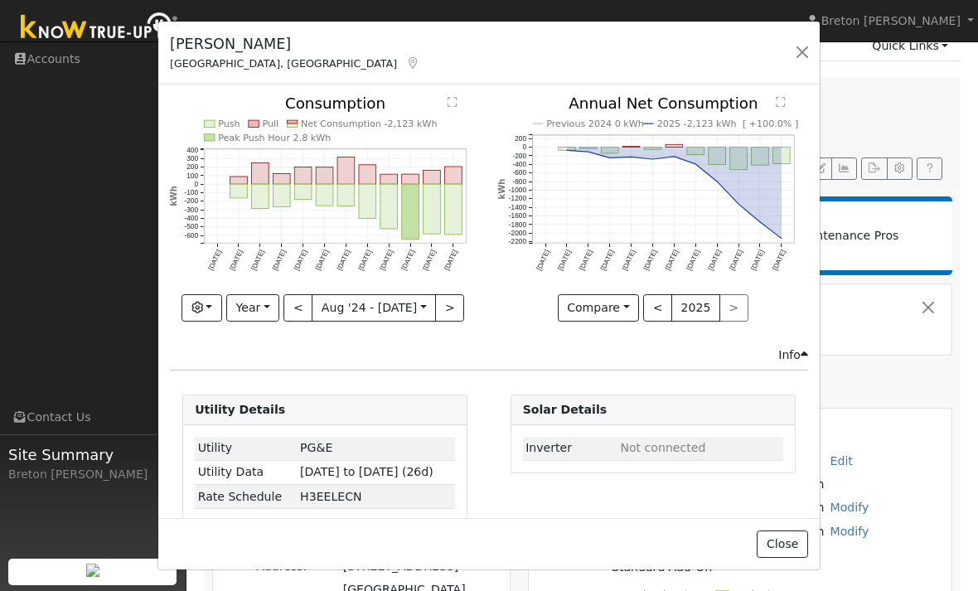
click at [304, 303] on button "<" at bounding box center [297, 308] width 29 height 28
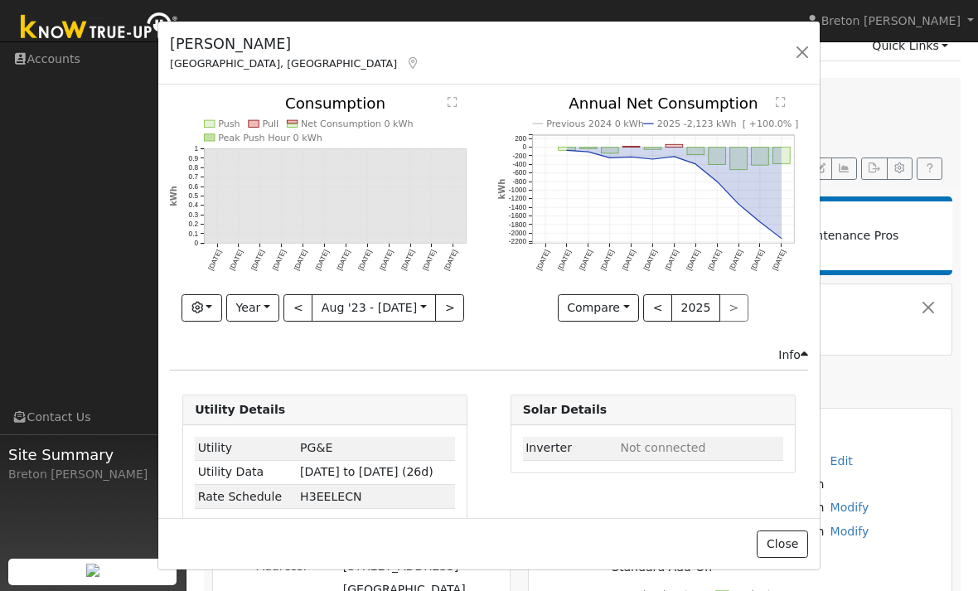
click at [449, 306] on button ">" at bounding box center [449, 308] width 29 height 28
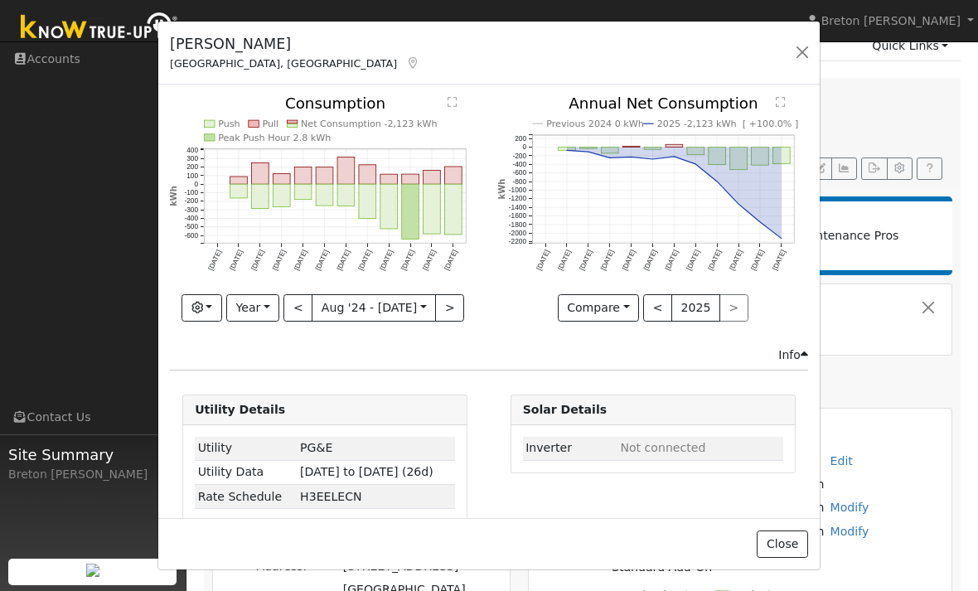
click at [453, 306] on button ">" at bounding box center [449, 308] width 29 height 28
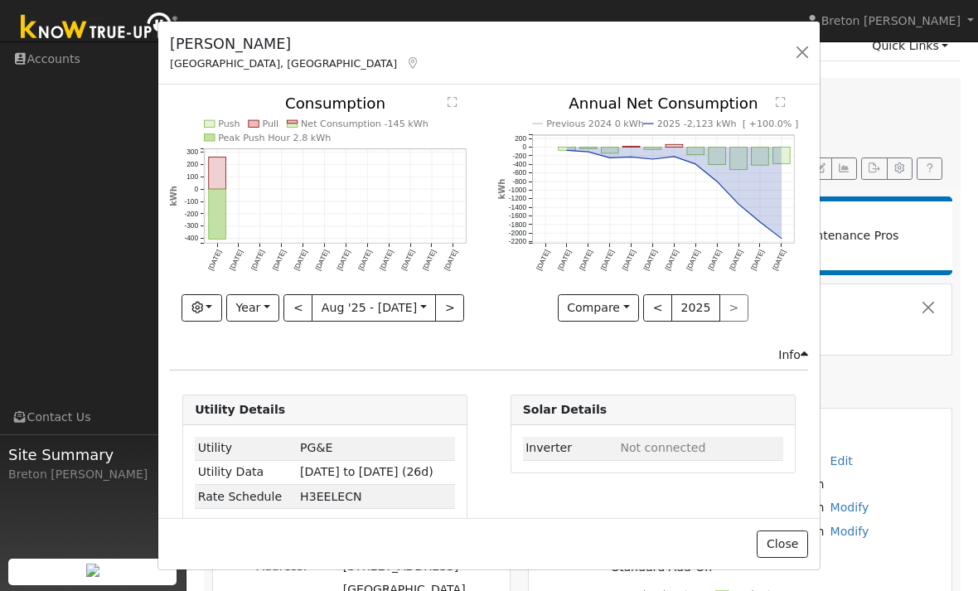
click at [307, 312] on button "<" at bounding box center [297, 308] width 29 height 28
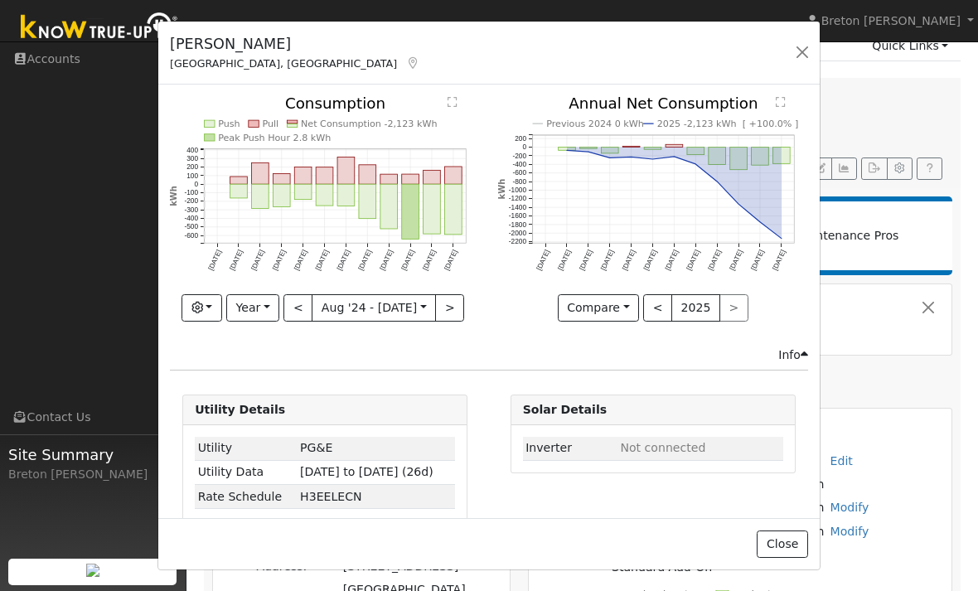
click at [454, 304] on button ">" at bounding box center [449, 308] width 29 height 28
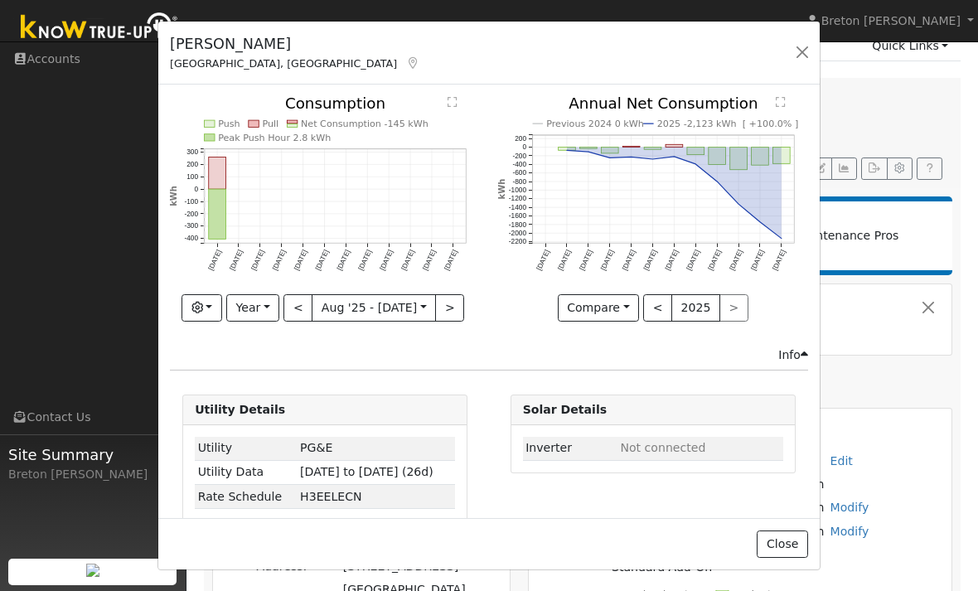
click at [305, 307] on button "<" at bounding box center [297, 308] width 29 height 28
type input "[DATE]"
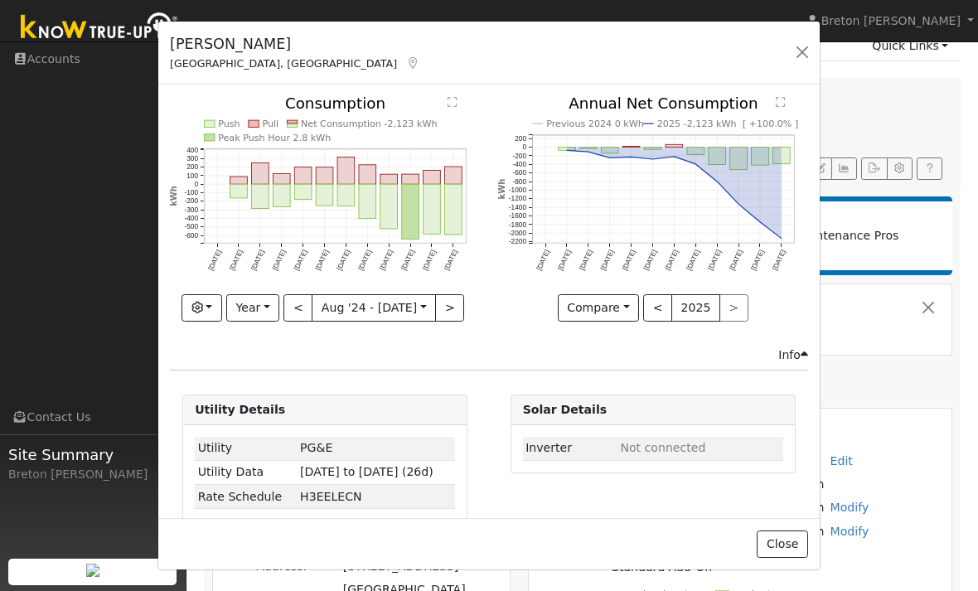
click at [804, 48] on button "button" at bounding box center [801, 52] width 23 height 23
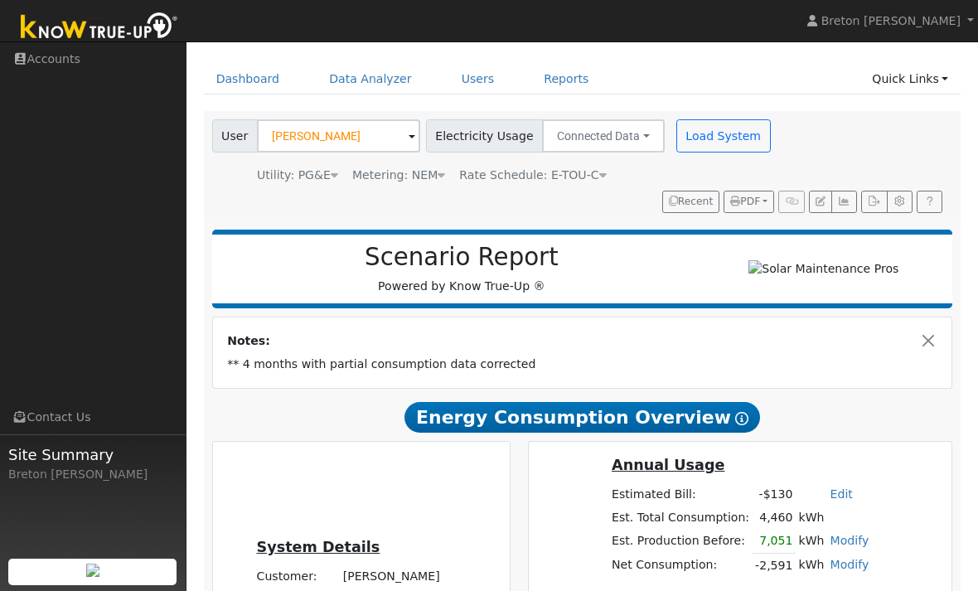
scroll to position [0, 0]
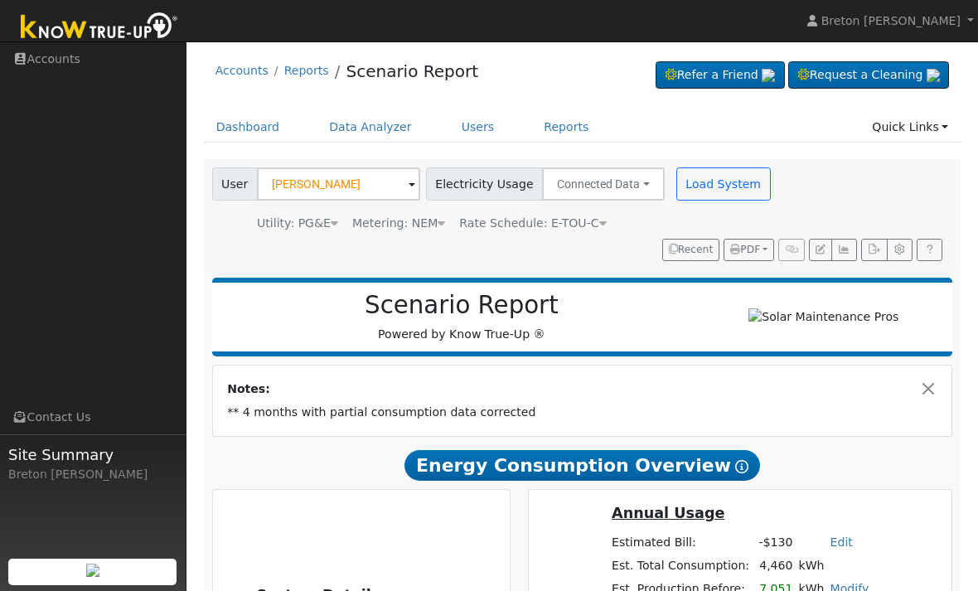
click at [850, 247] on icon "button" at bounding box center [844, 249] width 12 height 10
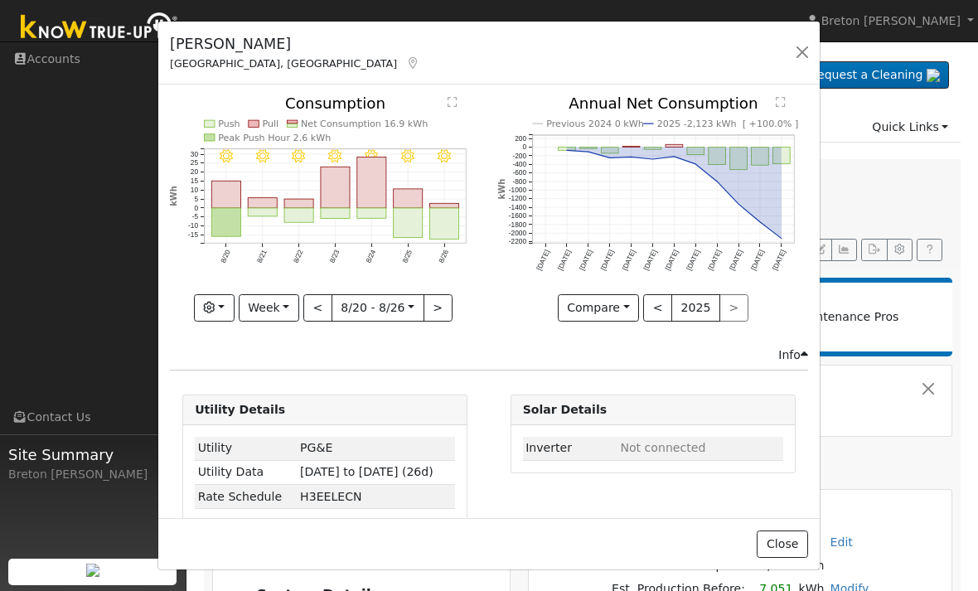
click at [284, 304] on button "Week" at bounding box center [269, 308] width 60 height 28
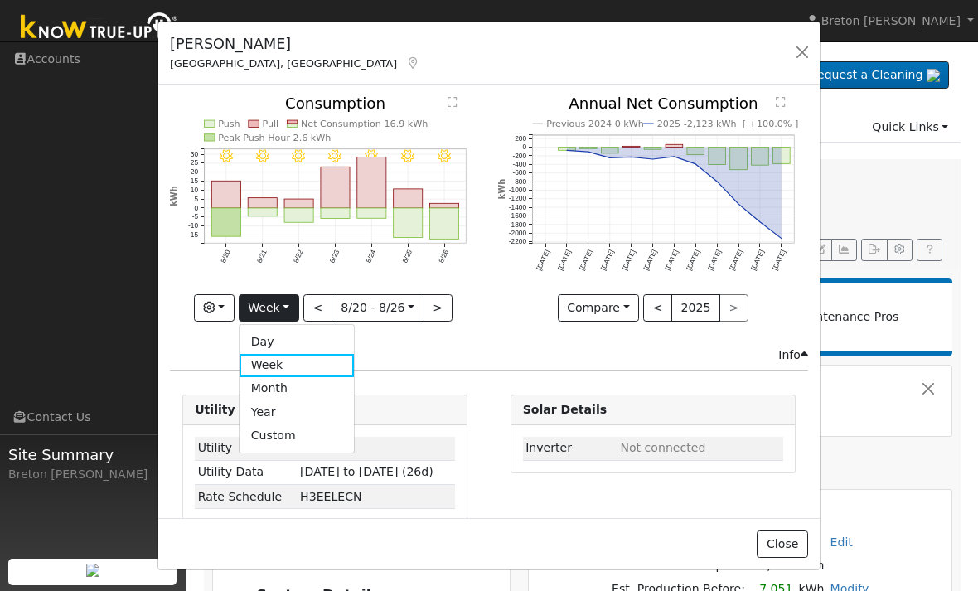
click at [310, 408] on link "Year" at bounding box center [296, 411] width 115 height 23
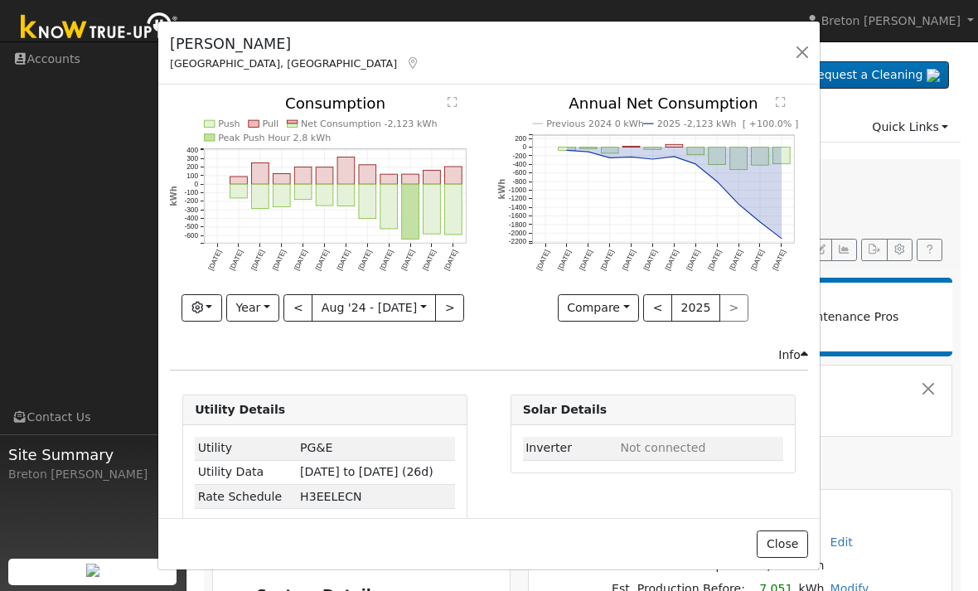
click at [458, 316] on button ">" at bounding box center [449, 308] width 29 height 28
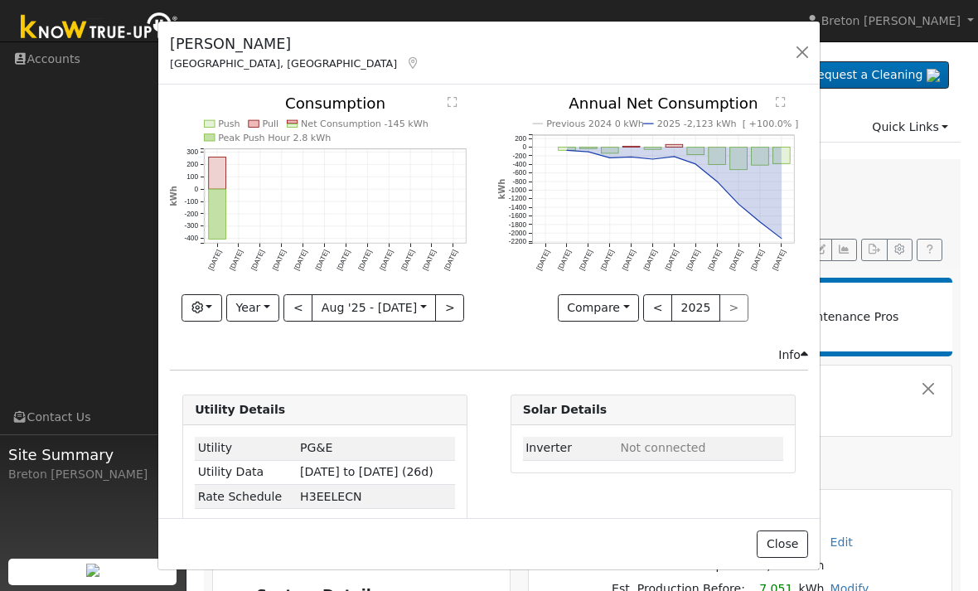
click at [302, 310] on button "<" at bounding box center [297, 308] width 29 height 28
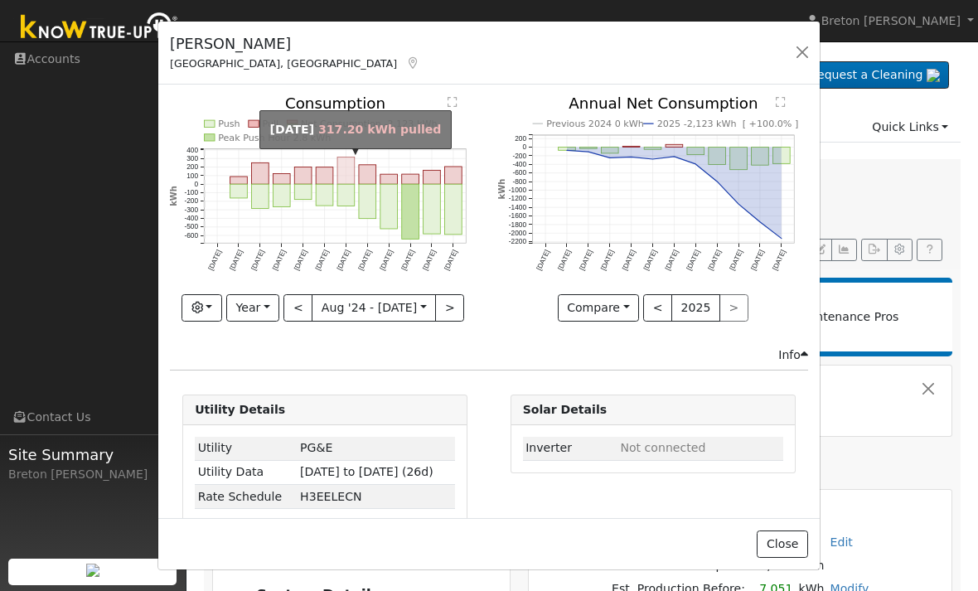
click at [352, 174] on rect "onclick=""" at bounding box center [345, 170] width 17 height 27
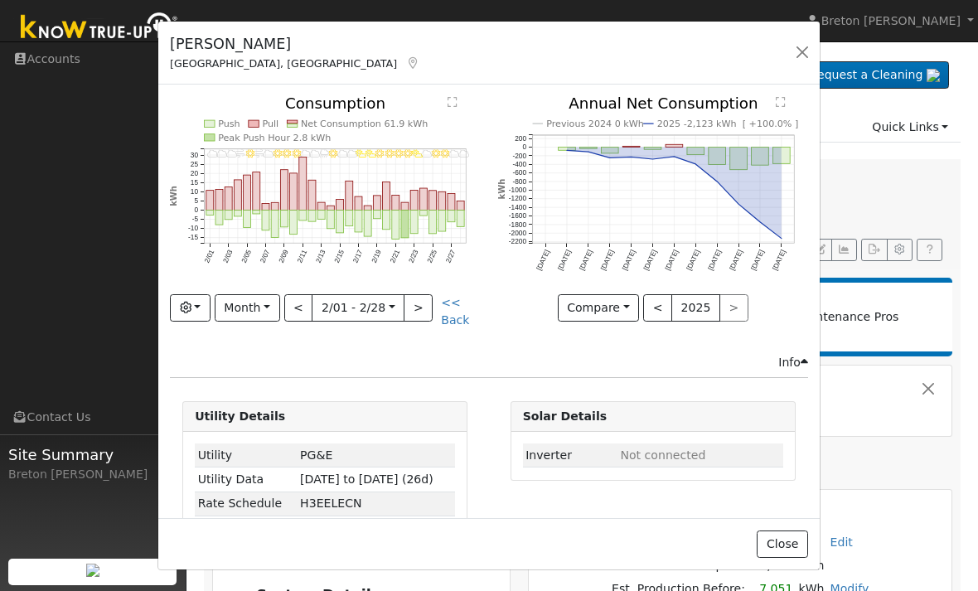
click at [262, 308] on button "Month" at bounding box center [247, 308] width 65 height 28
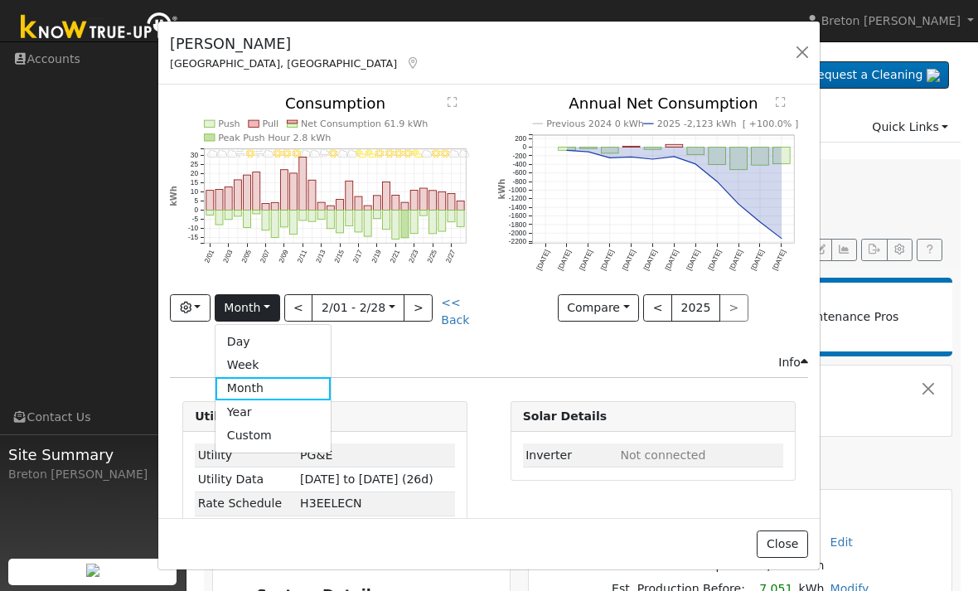
click at [423, 311] on button ">" at bounding box center [417, 308] width 29 height 28
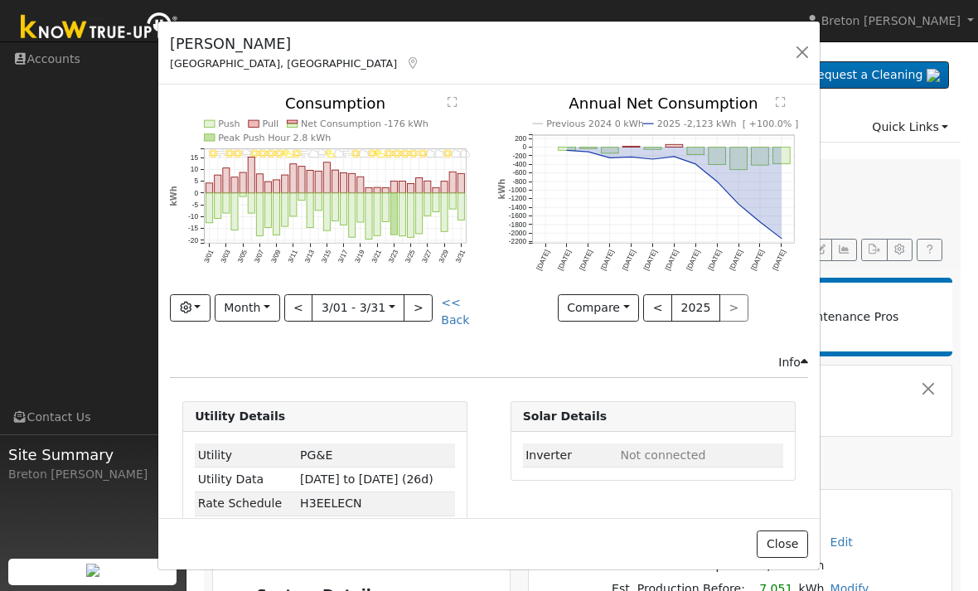
click at [423, 312] on button ">" at bounding box center [417, 308] width 29 height 28
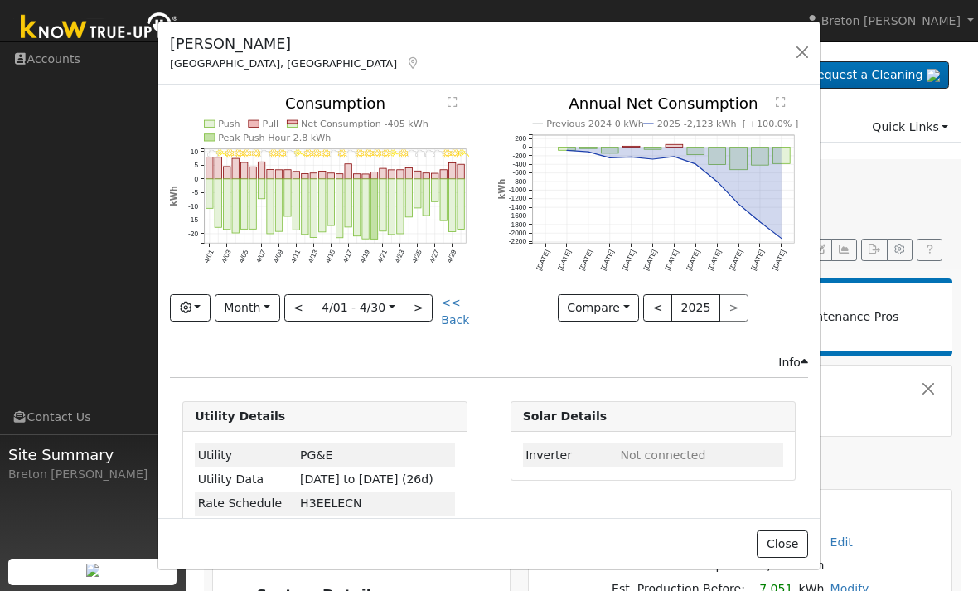
click at [426, 310] on button ">" at bounding box center [417, 308] width 29 height 28
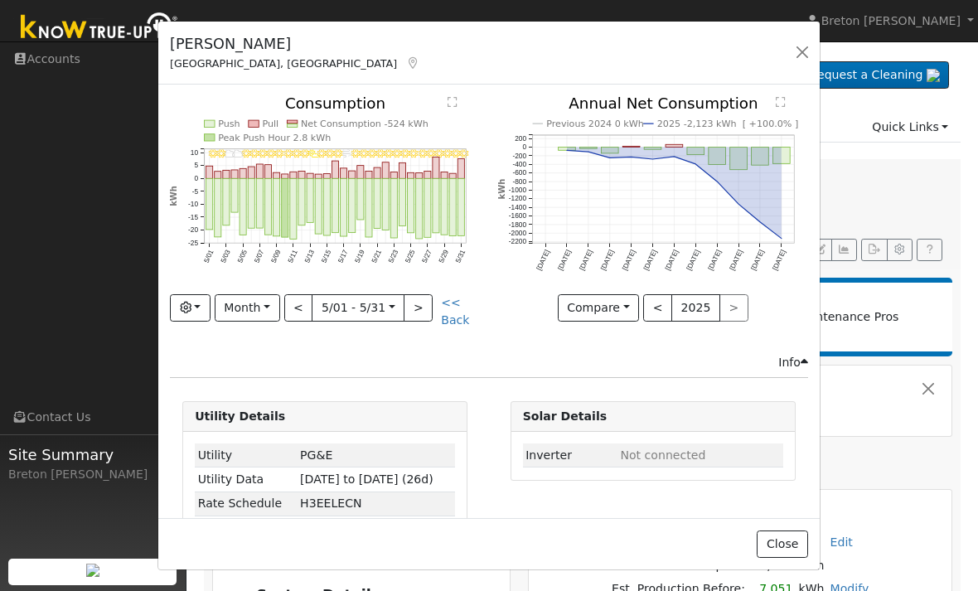
click at [419, 315] on button ">" at bounding box center [417, 308] width 29 height 28
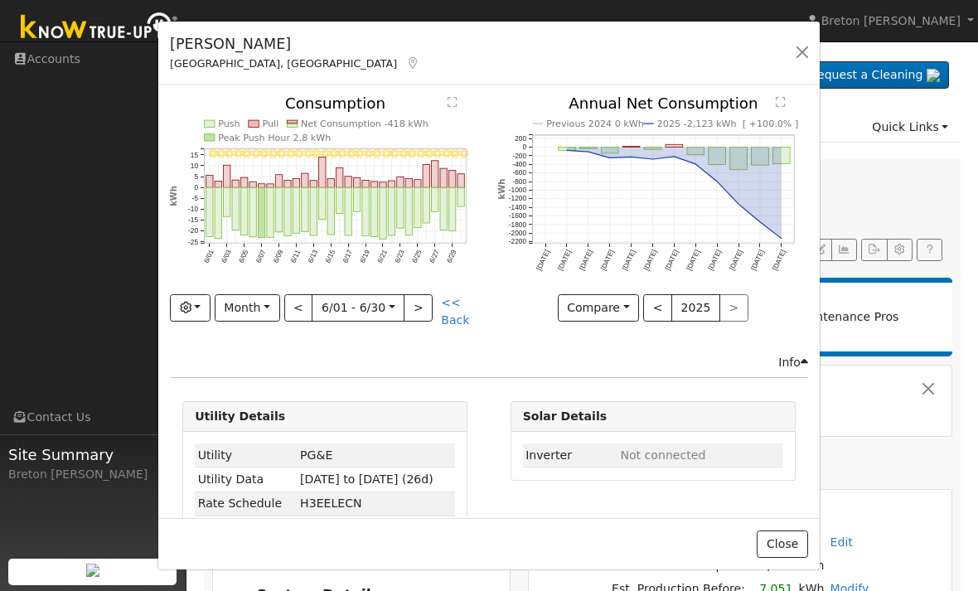
click at [422, 312] on button ">" at bounding box center [417, 308] width 29 height 28
type input "[DATE]"
select select "6"
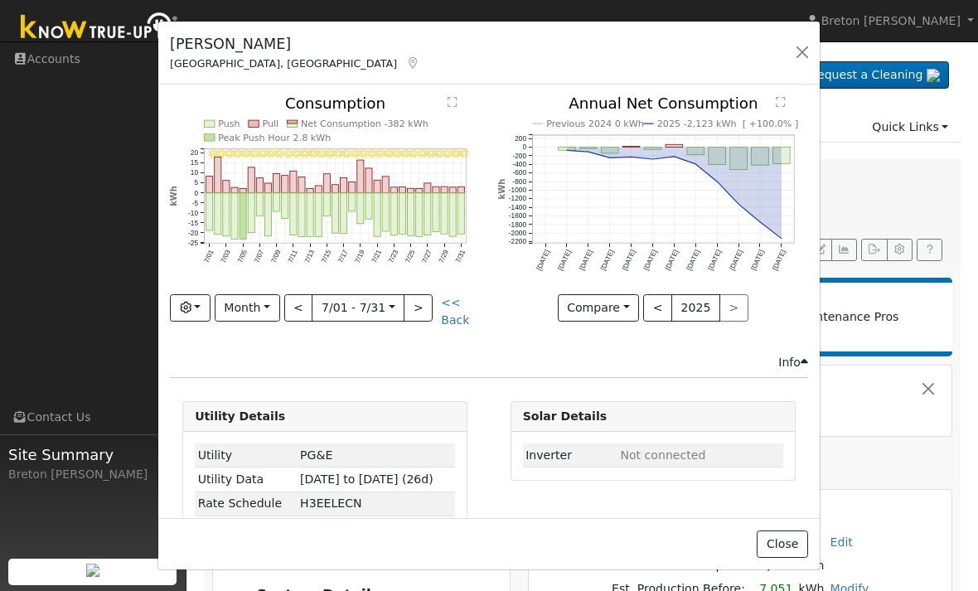
click at [422, 308] on button ">" at bounding box center [417, 308] width 29 height 28
type input "[DATE]"
select select "7"
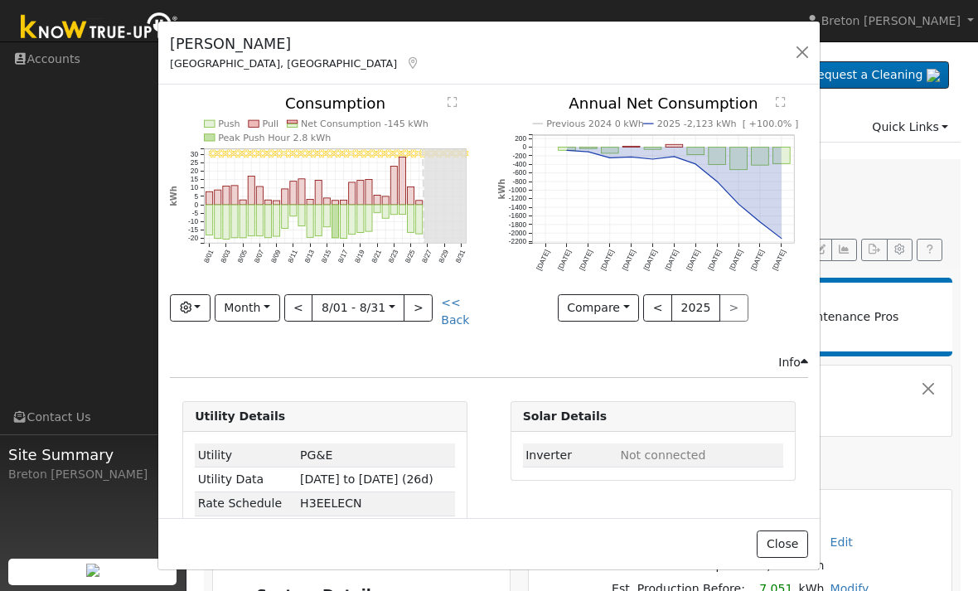
click at [420, 312] on button ">" at bounding box center [417, 308] width 29 height 28
type input "[DATE]"
select select "8"
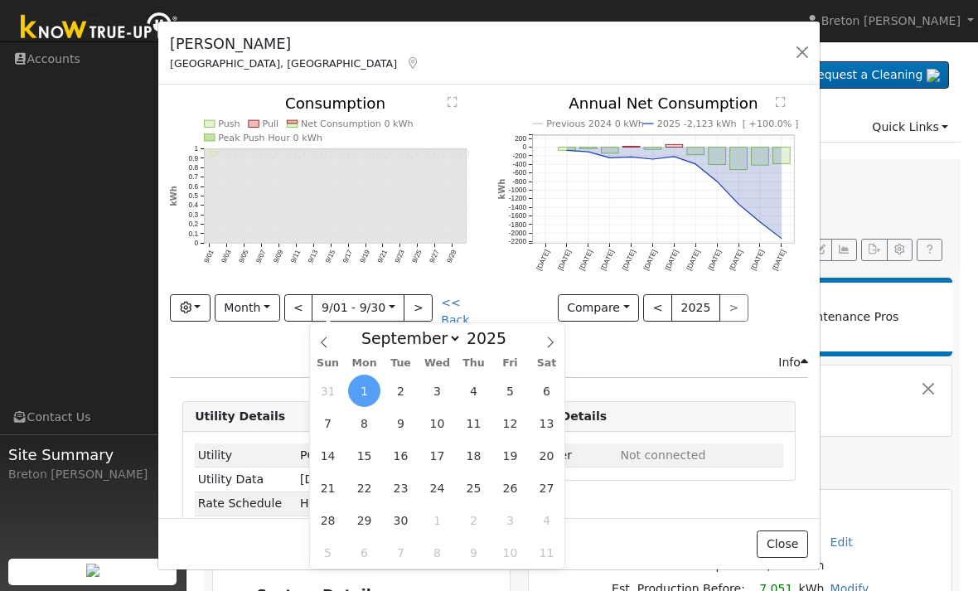
click at [302, 320] on button "<" at bounding box center [298, 308] width 29 height 28
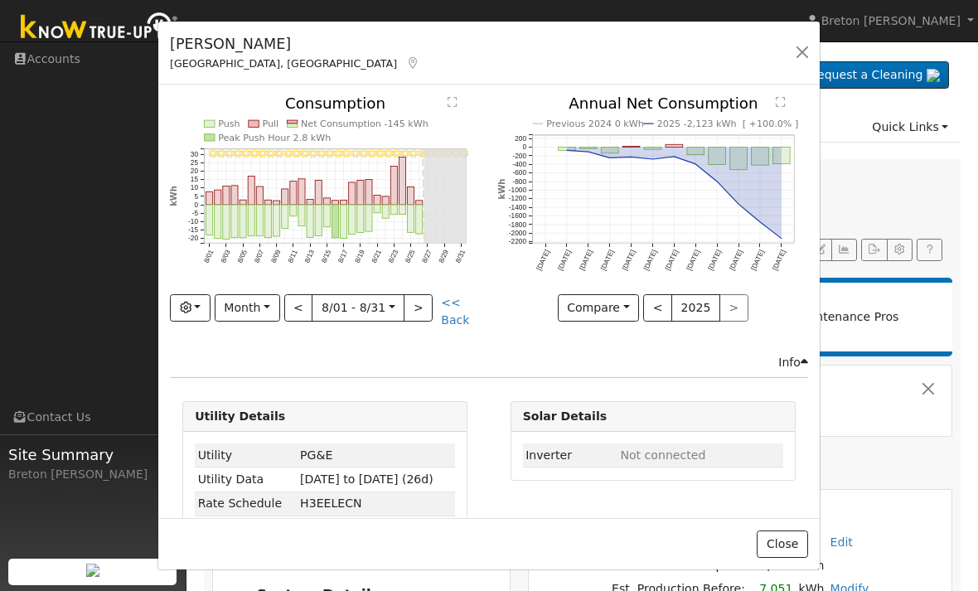
click at [306, 320] on button "<" at bounding box center [298, 308] width 29 height 28
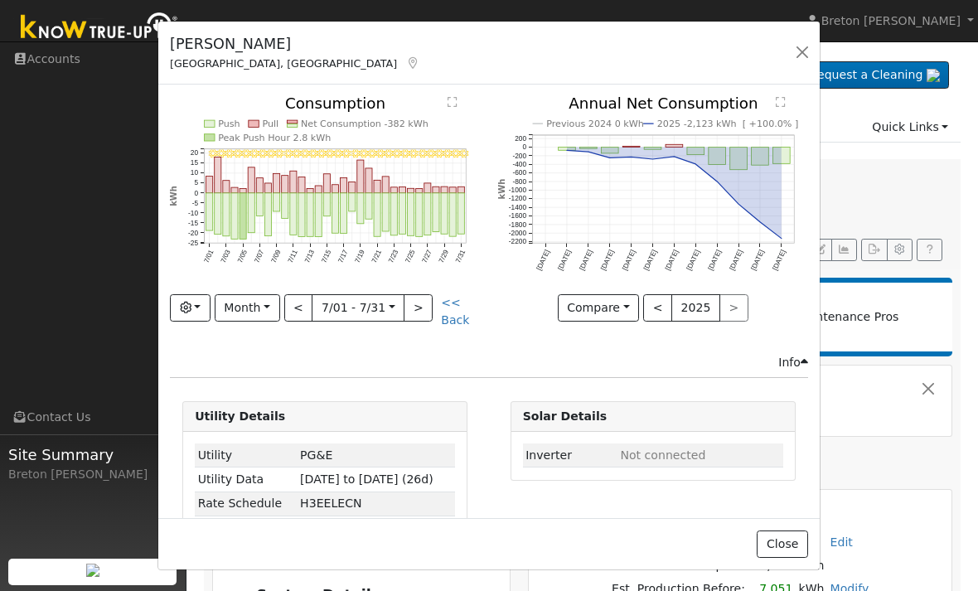
click at [306, 316] on button "<" at bounding box center [298, 308] width 29 height 28
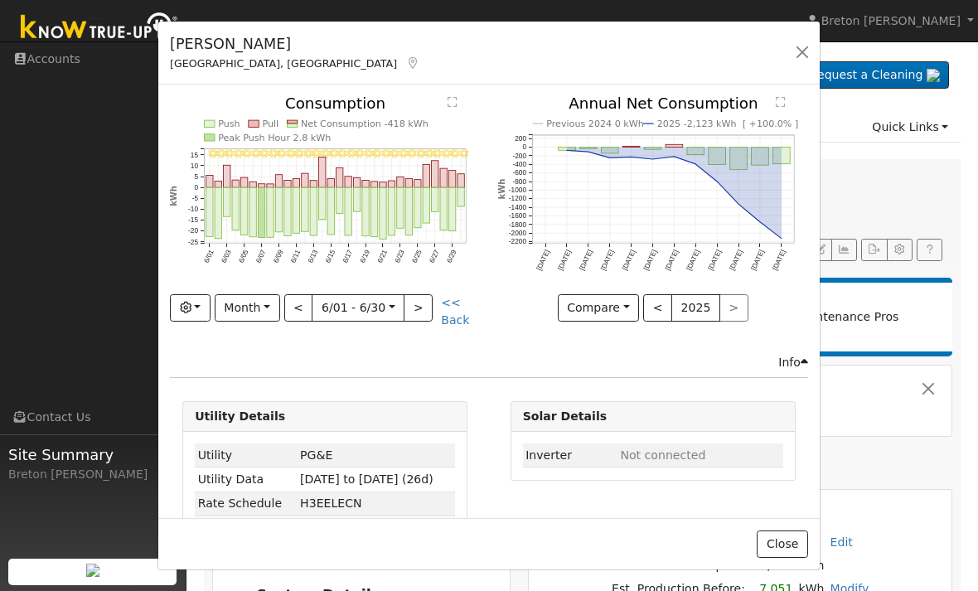
click at [302, 316] on button "<" at bounding box center [298, 308] width 29 height 28
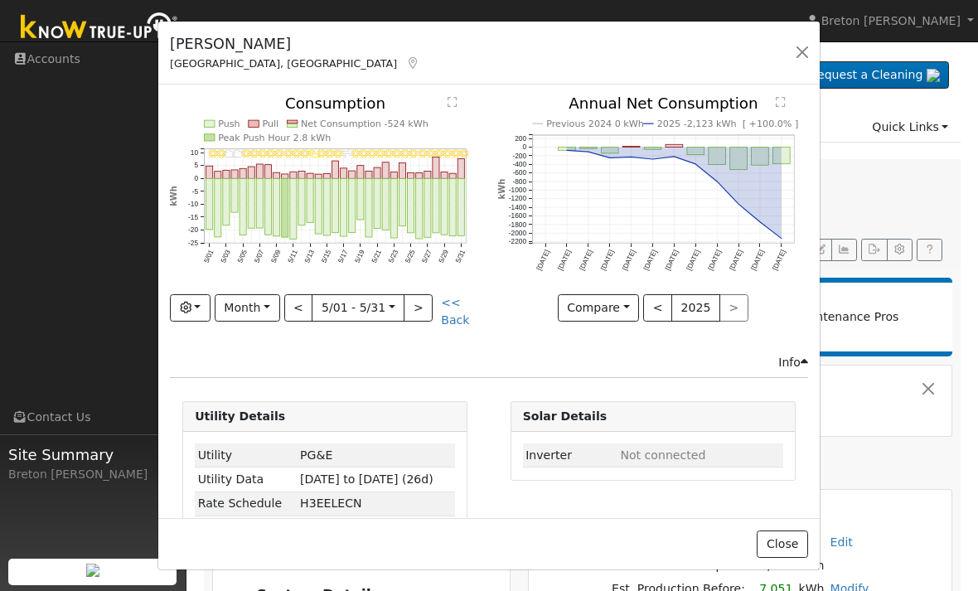
click at [300, 316] on button "<" at bounding box center [298, 308] width 29 height 28
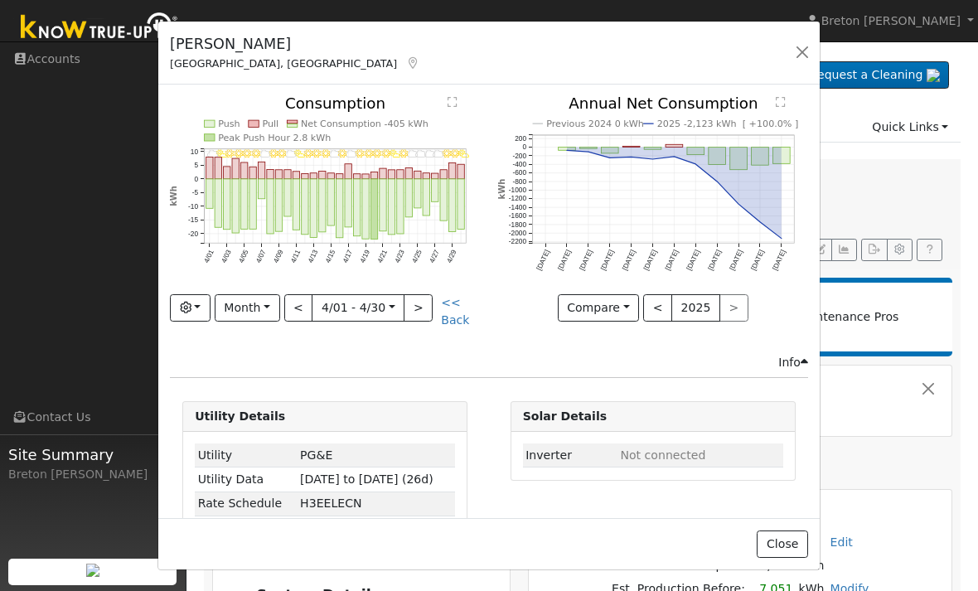
click at [299, 316] on button "<" at bounding box center [298, 308] width 29 height 28
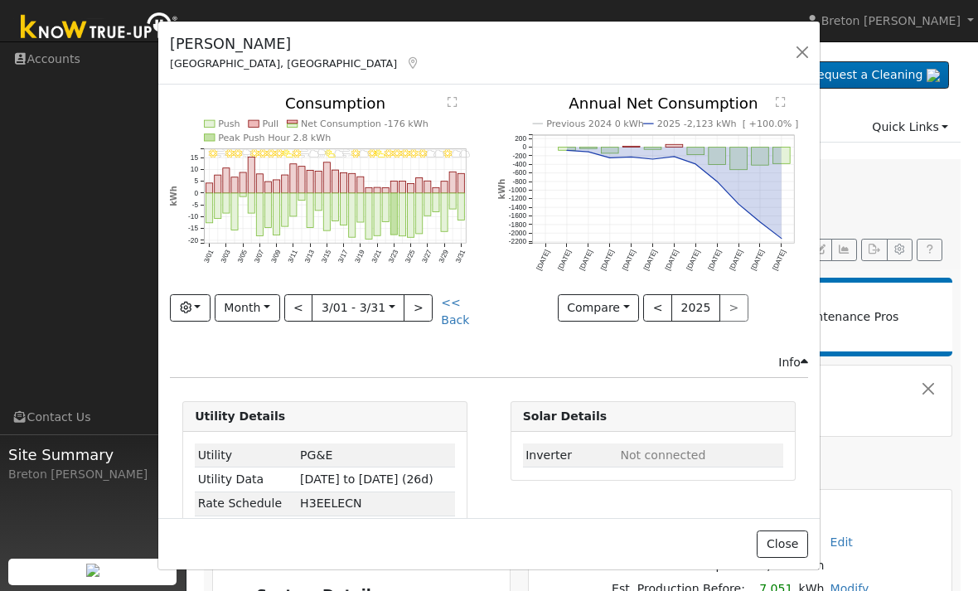
click at [302, 319] on button "<" at bounding box center [298, 308] width 29 height 28
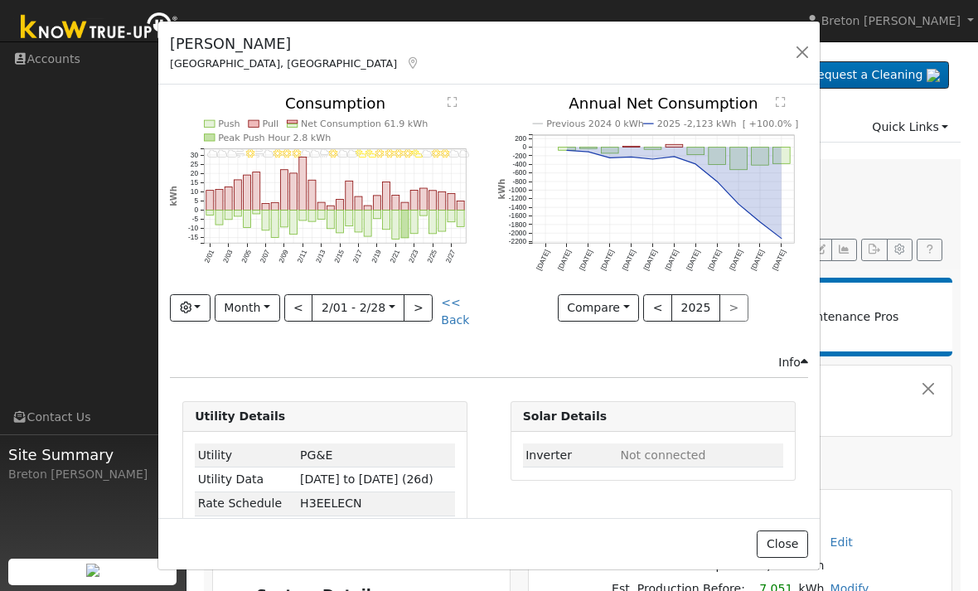
click at [302, 313] on button "<" at bounding box center [298, 308] width 29 height 28
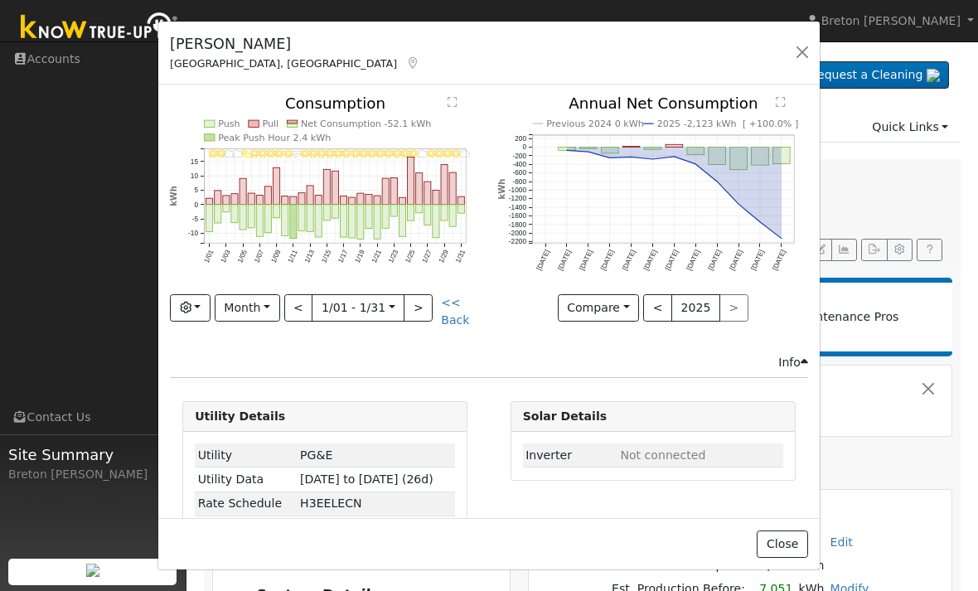
click at [303, 316] on button "<" at bounding box center [298, 308] width 29 height 28
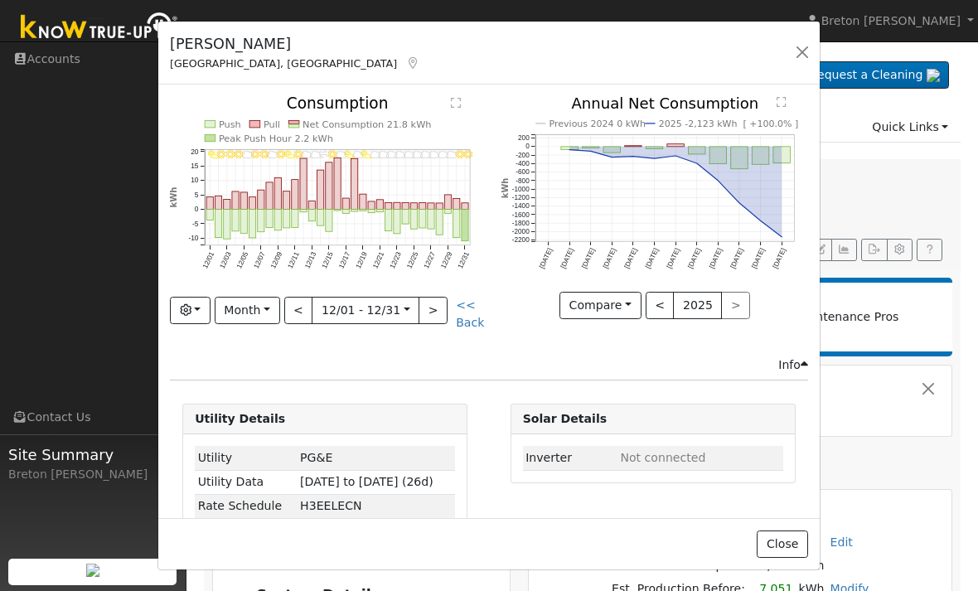
click at [302, 310] on button "<" at bounding box center [298, 311] width 29 height 28
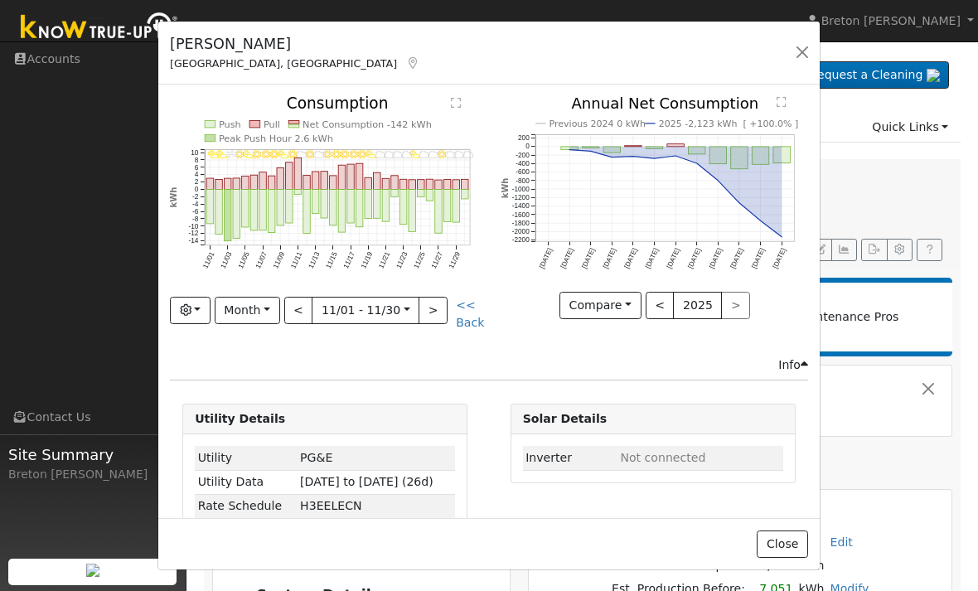
click at [300, 316] on button "<" at bounding box center [298, 311] width 29 height 28
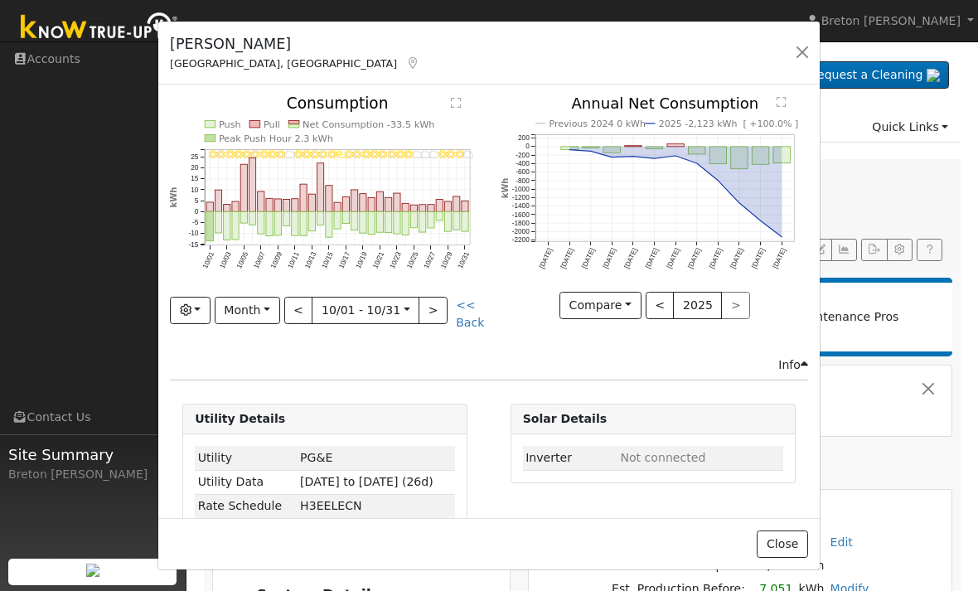
click at [300, 318] on button "<" at bounding box center [298, 311] width 29 height 28
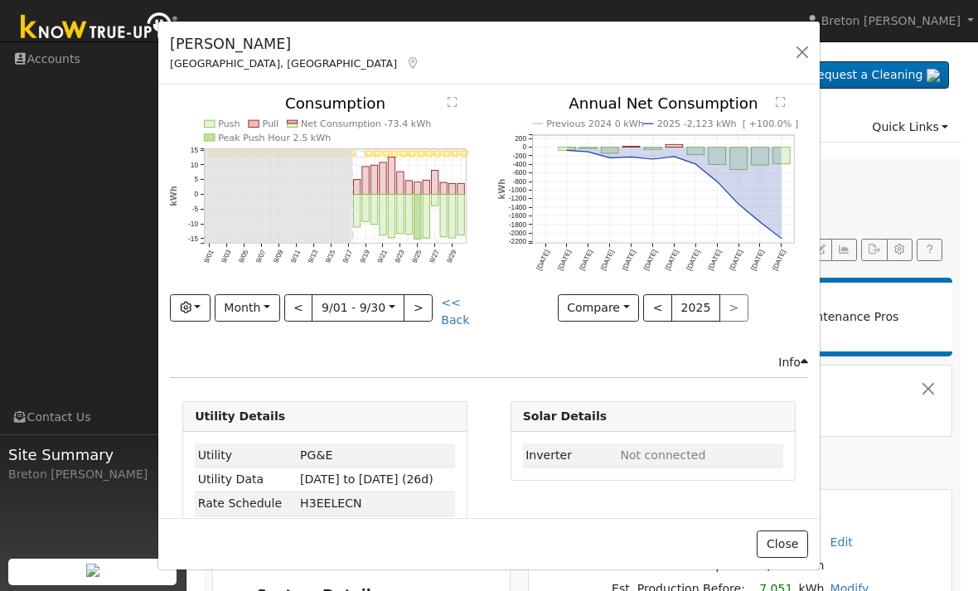
click at [418, 312] on button ">" at bounding box center [417, 308] width 29 height 28
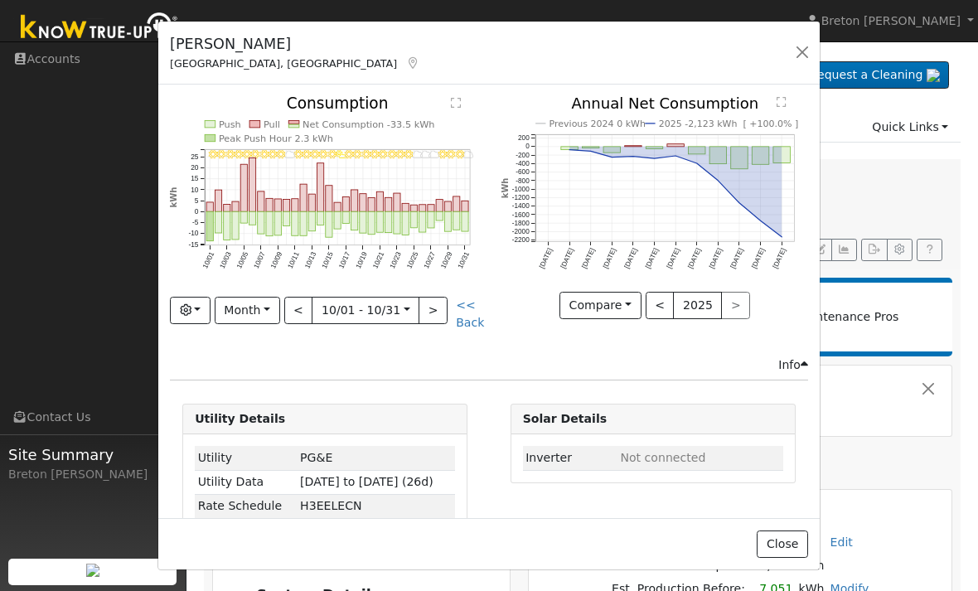
click at [422, 312] on button ">" at bounding box center [432, 311] width 29 height 28
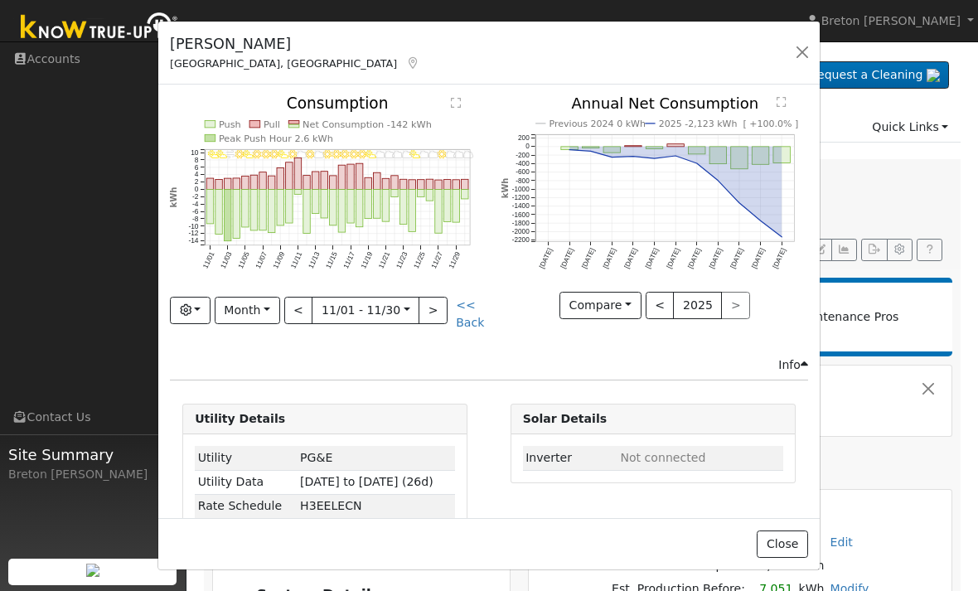
click at [418, 316] on button ">" at bounding box center [432, 311] width 29 height 28
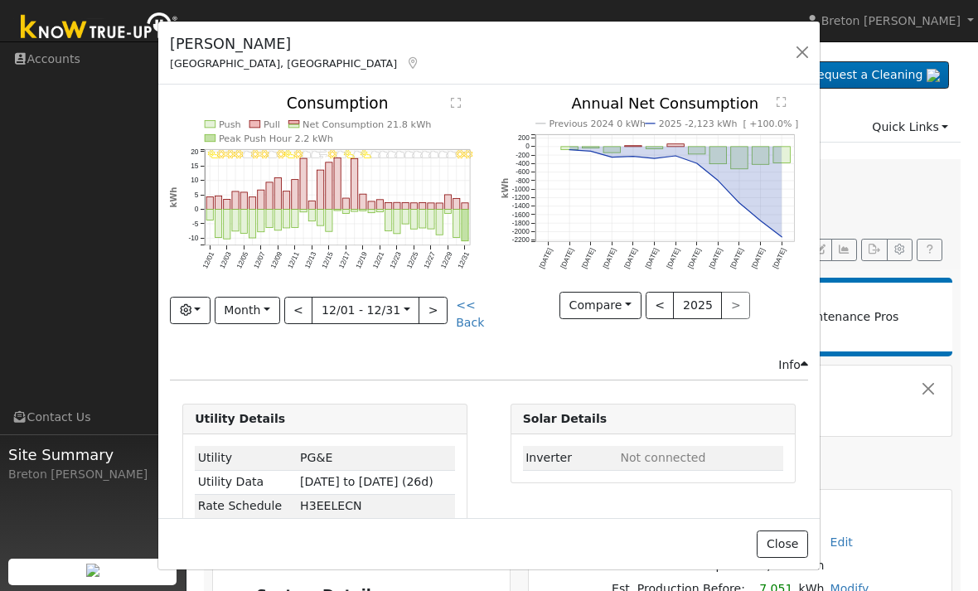
click at [425, 309] on button ">" at bounding box center [432, 311] width 29 height 28
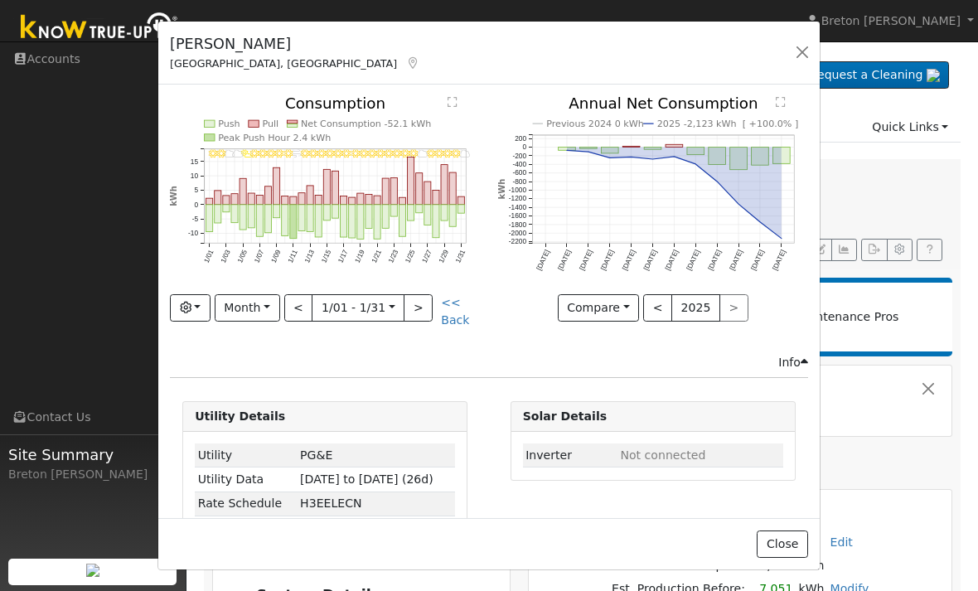
click at [422, 307] on button ">" at bounding box center [417, 308] width 29 height 28
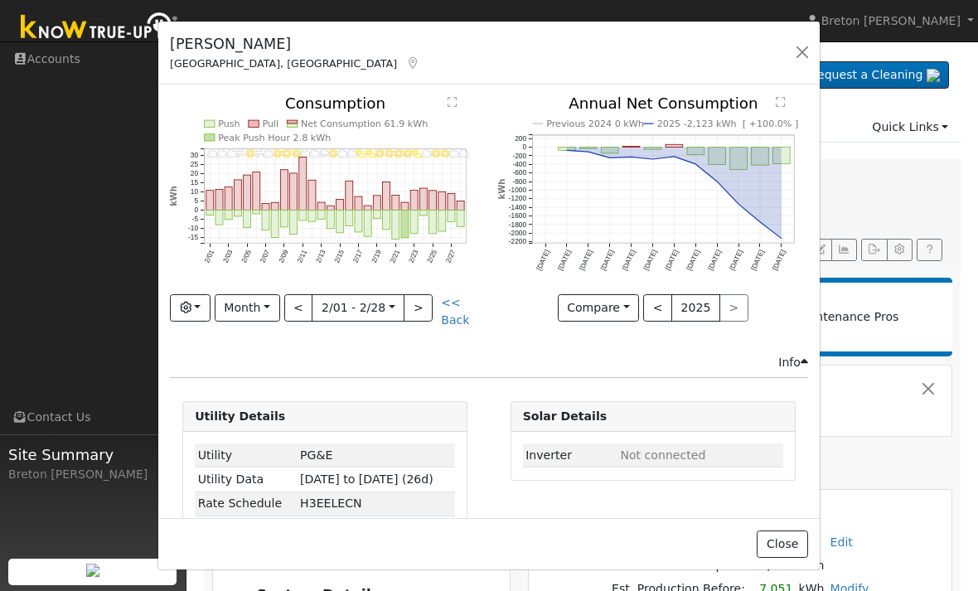
click at [422, 311] on button ">" at bounding box center [417, 308] width 29 height 28
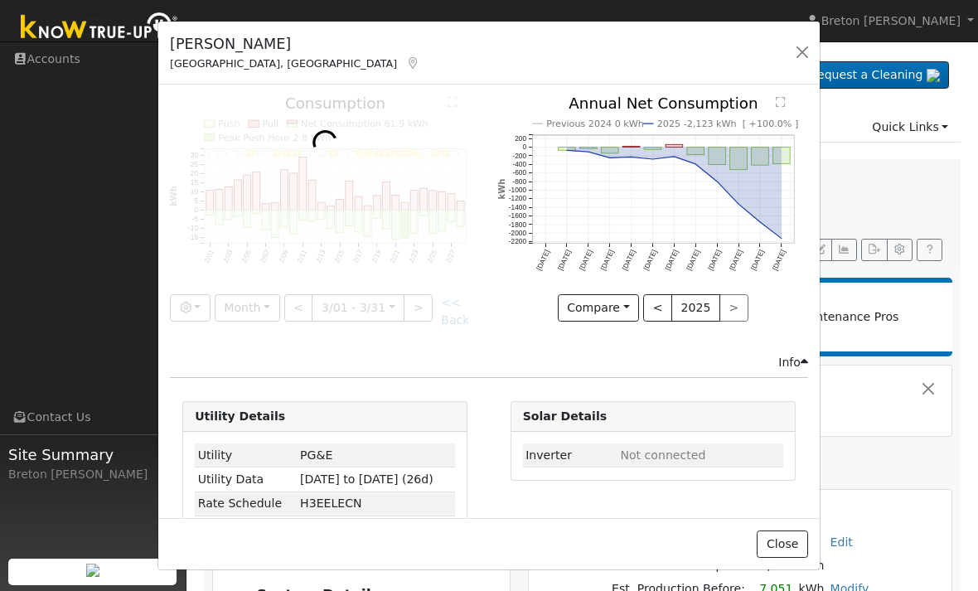
click at [420, 309] on div at bounding box center [325, 212] width 310 height 232
click at [418, 312] on div at bounding box center [325, 212] width 310 height 232
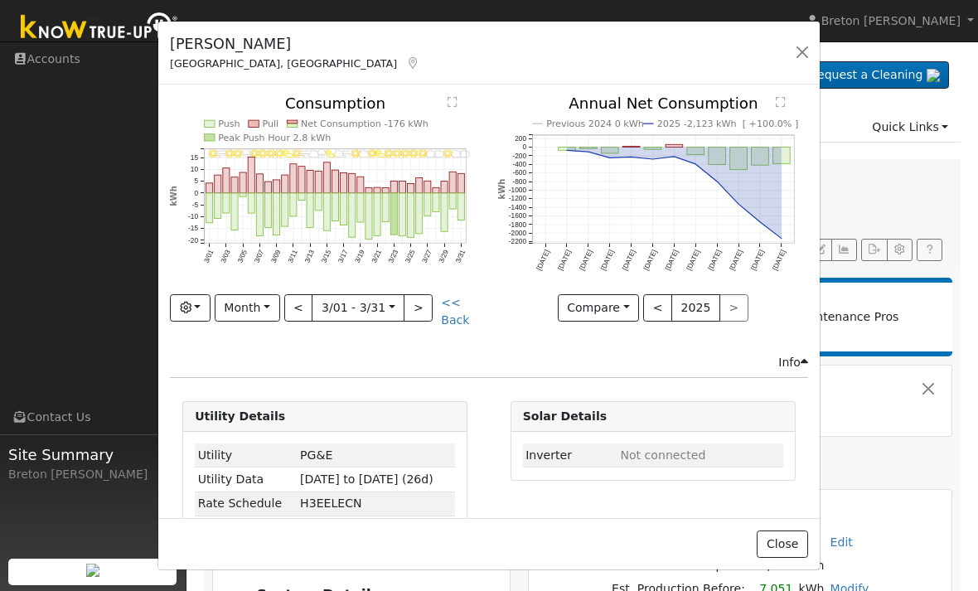
click at [413, 310] on button ">" at bounding box center [417, 308] width 29 height 28
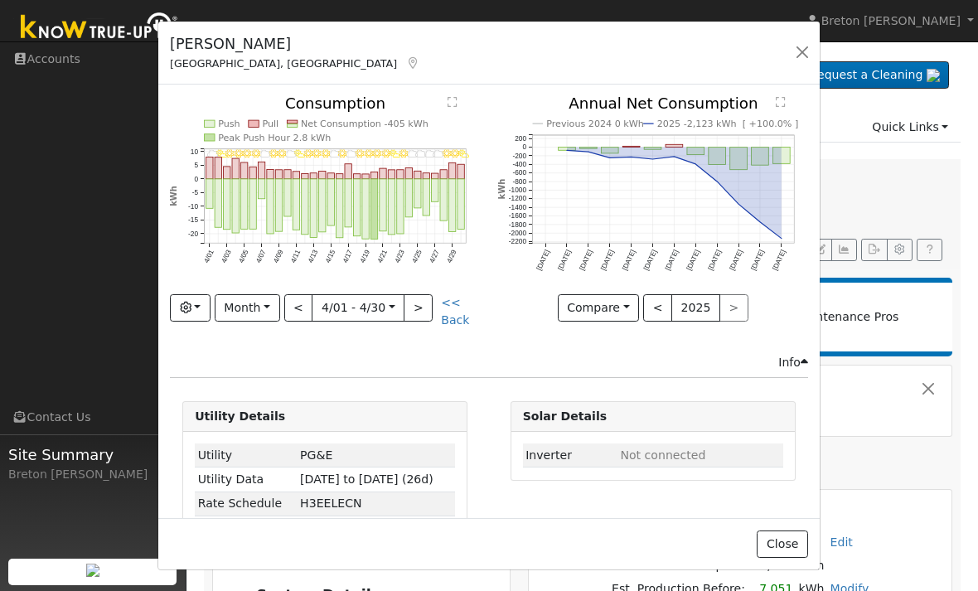
click at [413, 315] on button ">" at bounding box center [417, 308] width 29 height 28
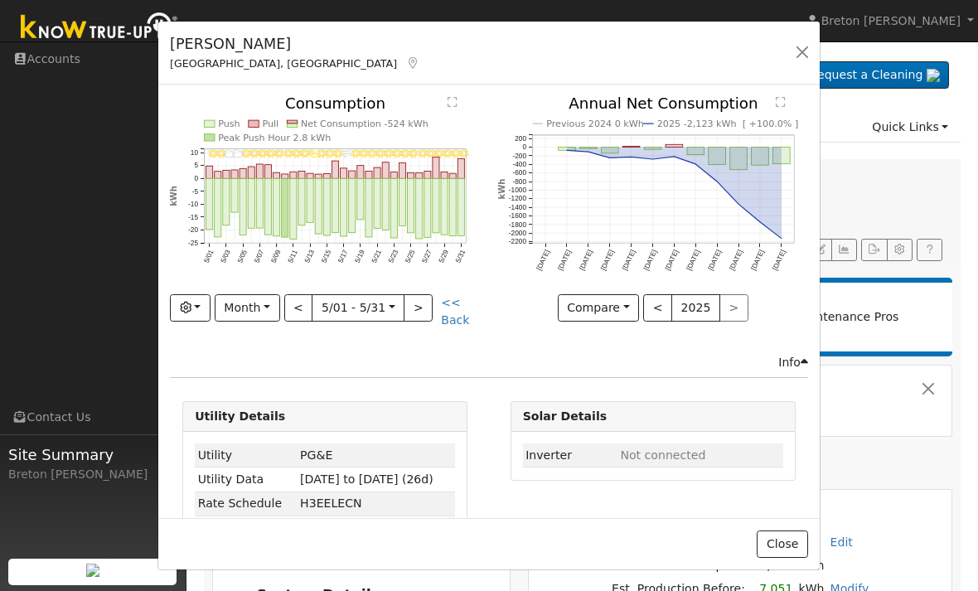
click at [415, 312] on button ">" at bounding box center [417, 308] width 29 height 28
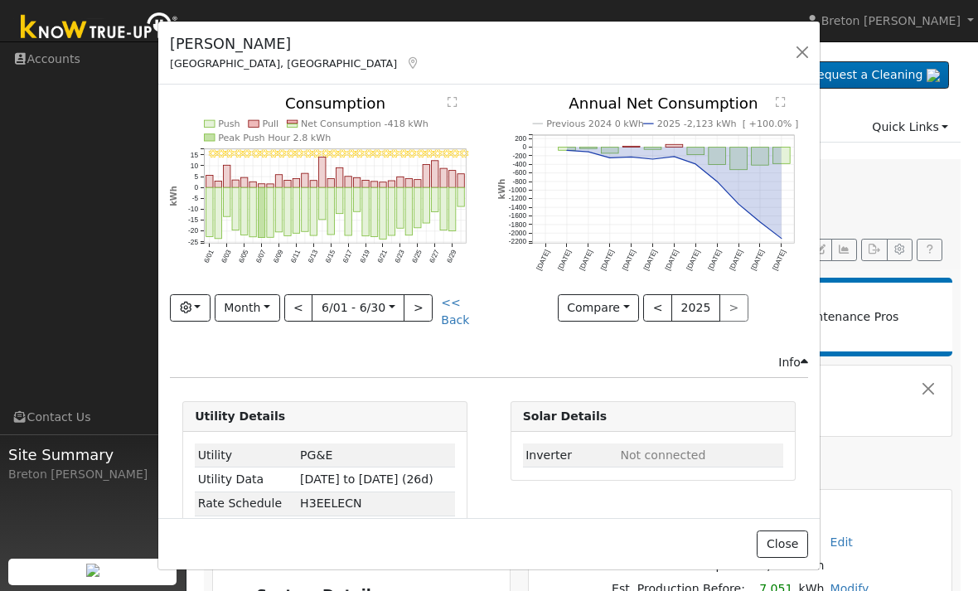
click at [418, 308] on button ">" at bounding box center [417, 308] width 29 height 28
type input "[DATE]"
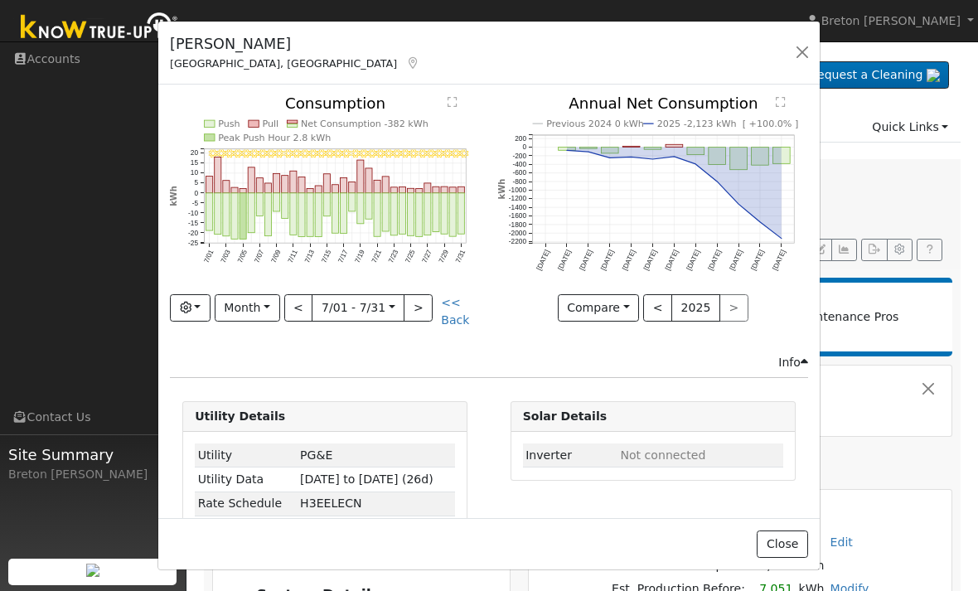
click at [809, 41] on button "button" at bounding box center [801, 52] width 23 height 23
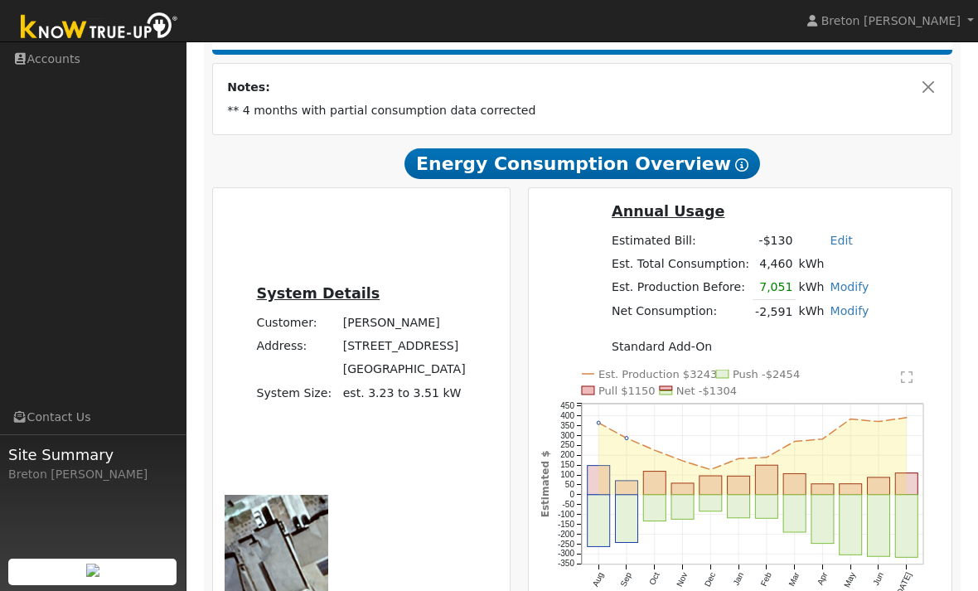
scroll to position [300, 0]
